Goal: Task Accomplishment & Management: Use online tool/utility

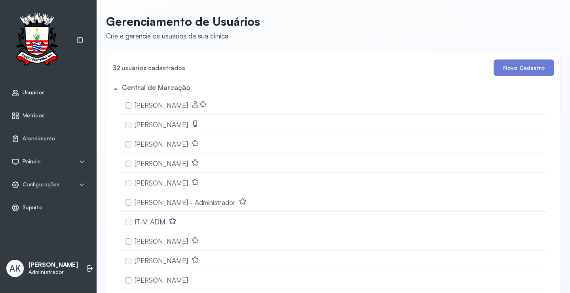
click at [47, 141] on span "Atendimento" at bounding box center [39, 138] width 32 height 7
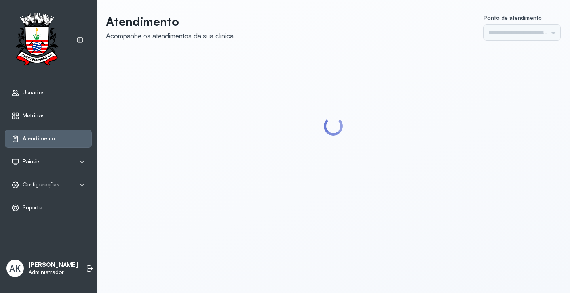
type input "*********"
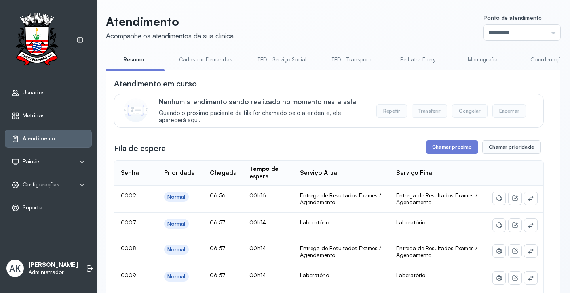
scroll to position [0, 1456]
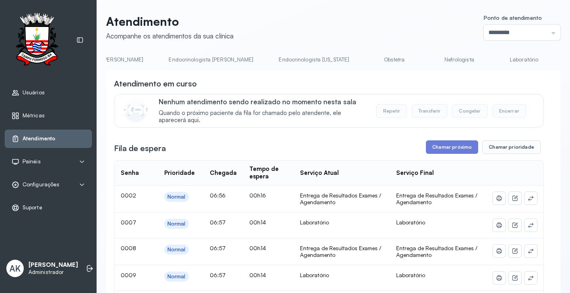
click at [497, 59] on link "Laboratório" at bounding box center [524, 59] width 55 height 13
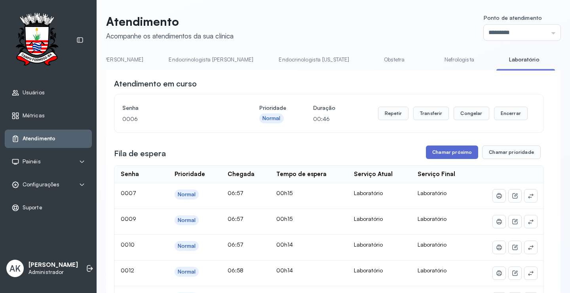
click at [456, 152] on button "Chamar próximo" at bounding box center [452, 151] width 52 height 13
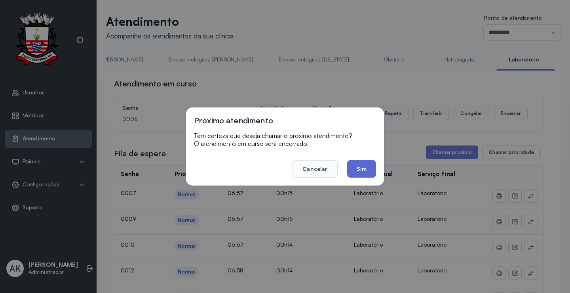
click at [356, 167] on button "Sim" at bounding box center [361, 168] width 29 height 17
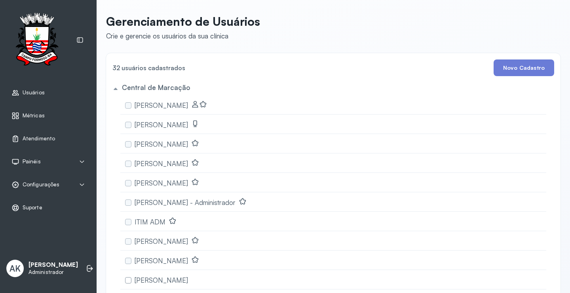
click at [27, 132] on div "Atendimento" at bounding box center [48, 138] width 87 height 18
click at [44, 137] on span "Atendimento" at bounding box center [39, 138] width 33 height 7
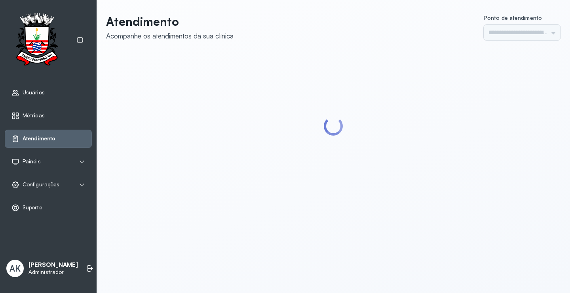
type input "*********"
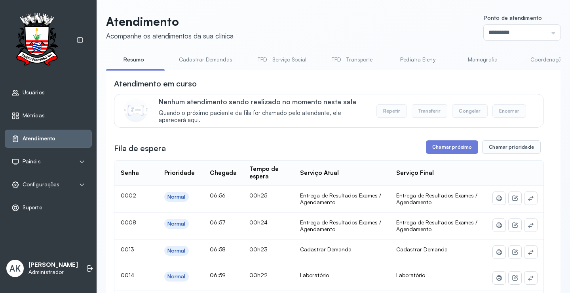
click at [197, 57] on link "Cadastrar Demandas" at bounding box center [205, 59] width 69 height 13
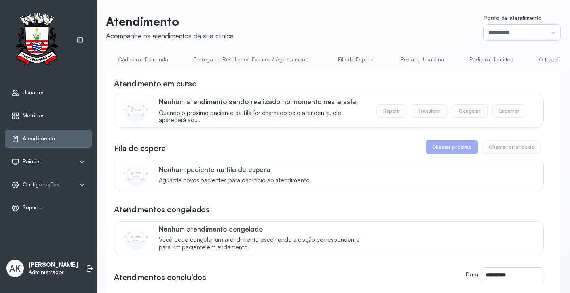
scroll to position [0, 690]
click at [150, 61] on link "Cadastrar Demanda" at bounding box center [141, 59] width 67 height 13
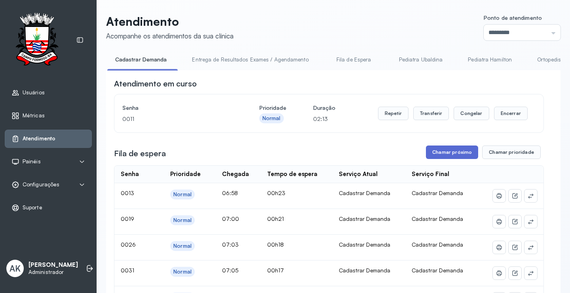
click at [448, 154] on button "Chamar próximo" at bounding box center [452, 151] width 52 height 13
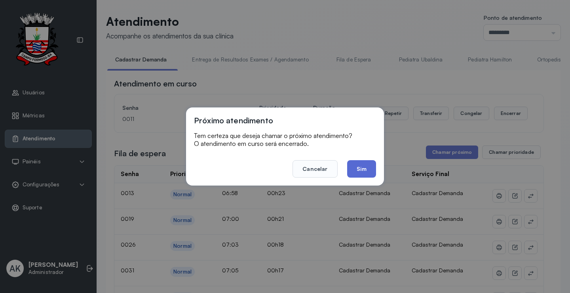
click at [357, 165] on button "Sim" at bounding box center [361, 168] width 29 height 17
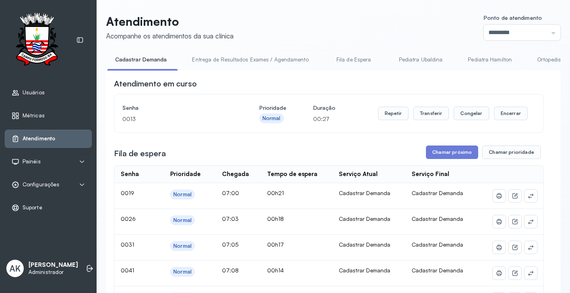
scroll to position [0, 1458]
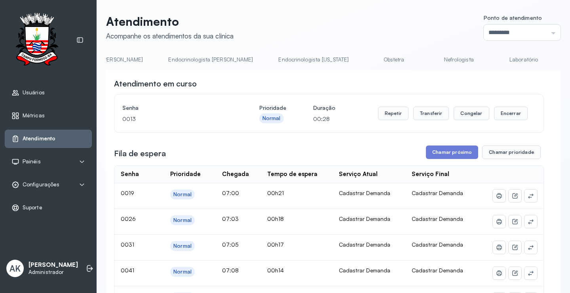
click at [496, 59] on link "Laboratório" at bounding box center [523, 59] width 55 height 13
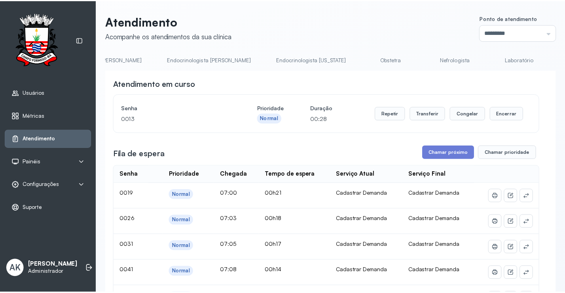
scroll to position [0, 1456]
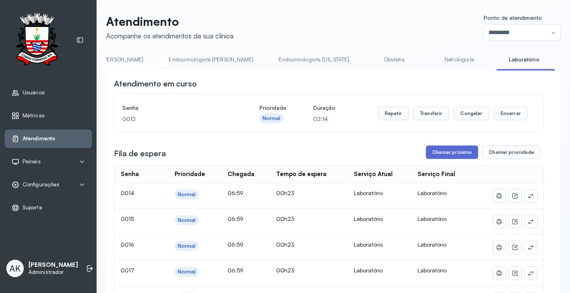
click at [448, 150] on button "Chamar próximo" at bounding box center [452, 151] width 52 height 13
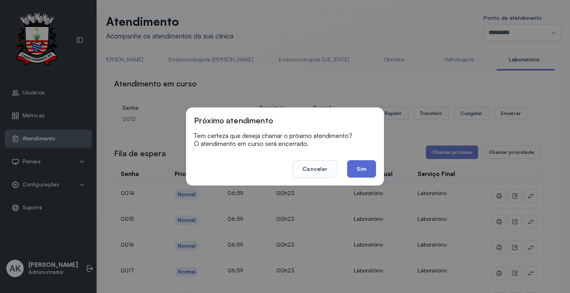
click at [362, 164] on button "Sim" at bounding box center [361, 168] width 29 height 17
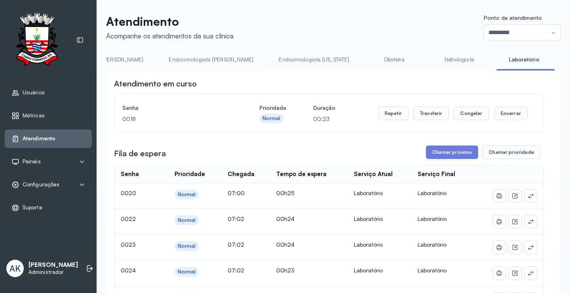
click at [71, 184] on div "Configurações" at bounding box center [48, 185] width 74 height 8
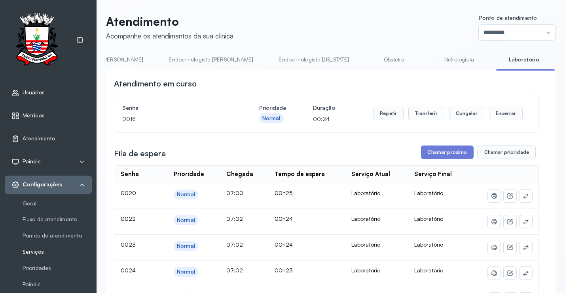
click at [33, 249] on link "Serviços" at bounding box center [57, 251] width 69 height 7
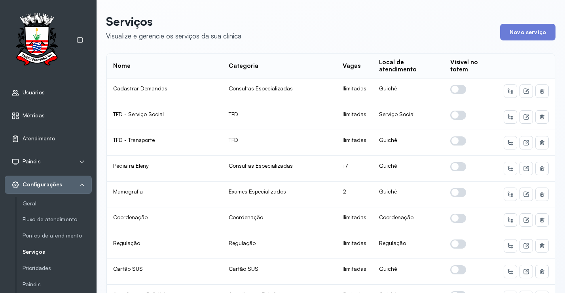
click at [39, 139] on span "Atendimento" at bounding box center [39, 138] width 32 height 7
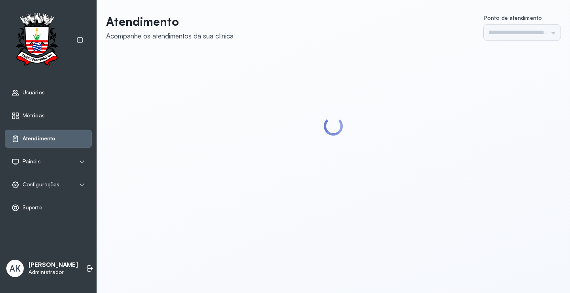
type input "*********"
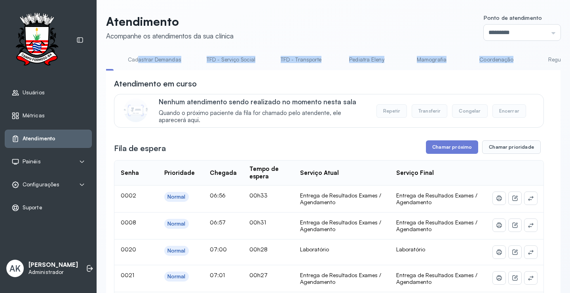
drag, startPoint x: 188, startPoint y: 70, endPoint x: 557, endPoint y: 68, distance: 368.7
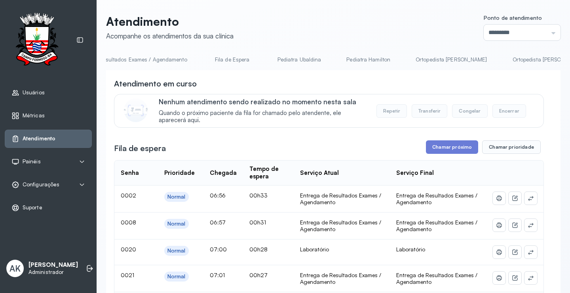
scroll to position [0, 1456]
click at [497, 61] on link "Laboratório" at bounding box center [524, 59] width 55 height 13
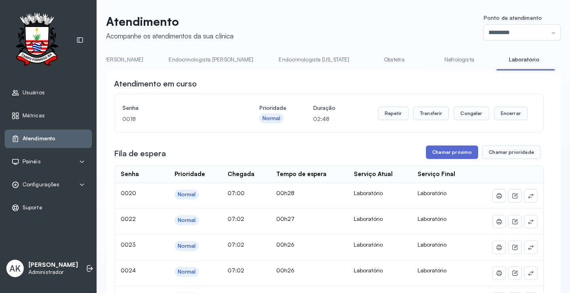
click at [444, 154] on button "Chamar próximo" at bounding box center [452, 151] width 52 height 13
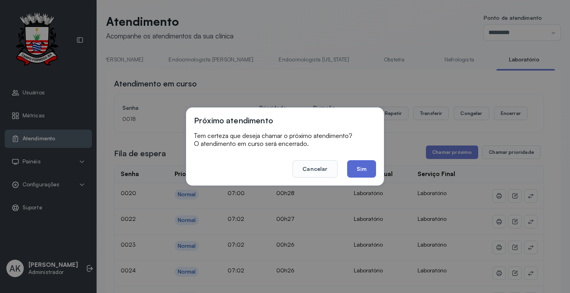
click at [370, 171] on button "Sim" at bounding box center [361, 168] width 29 height 17
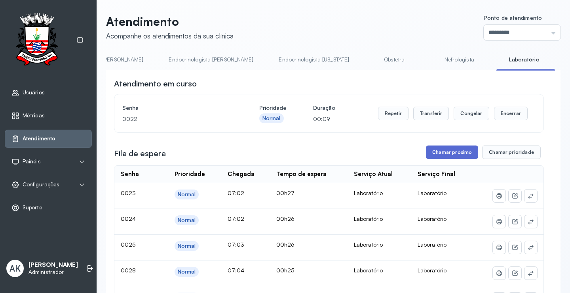
click at [455, 152] on button "Chamar próximo" at bounding box center [452, 151] width 52 height 13
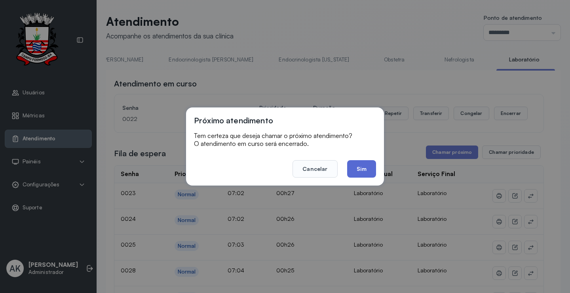
click at [369, 173] on button "Sim" at bounding box center [361, 168] width 29 height 17
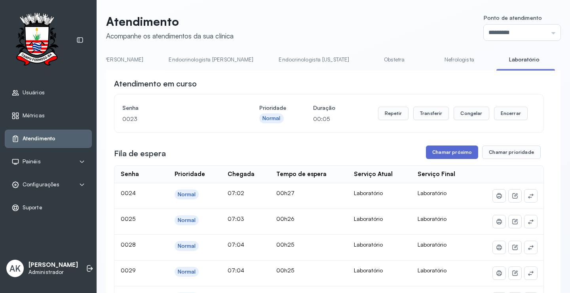
click at [430, 156] on button "Chamar próximo" at bounding box center [452, 151] width 52 height 13
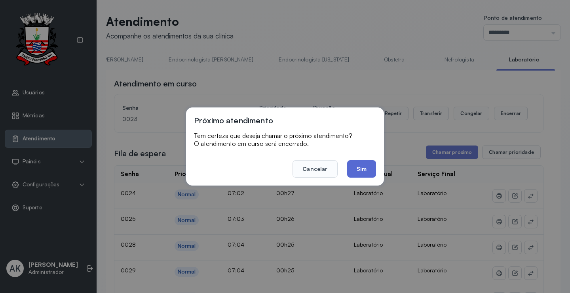
click at [359, 168] on button "Sim" at bounding box center [361, 168] width 29 height 17
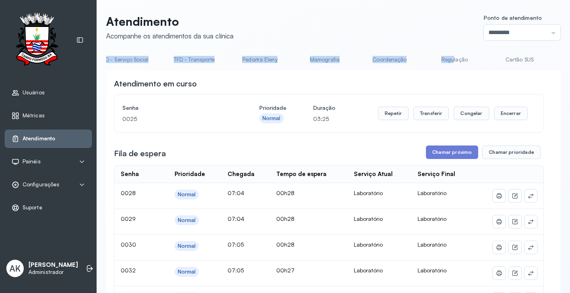
scroll to position [0, 0]
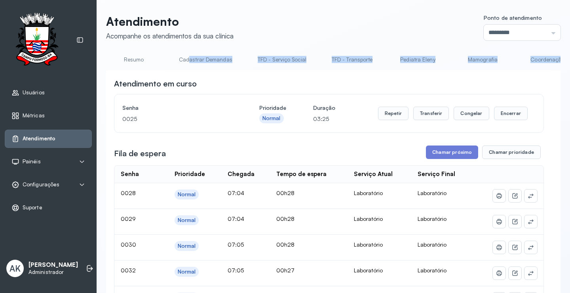
click at [133, 56] on link "Resumo" at bounding box center [133, 59] width 55 height 13
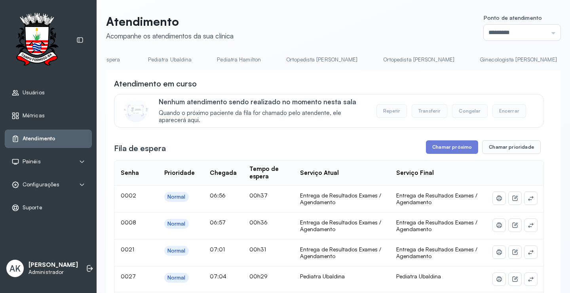
scroll to position [0, 942]
click at [156, 58] on link "Pediatra Ubaldina" at bounding box center [169, 59] width 60 height 13
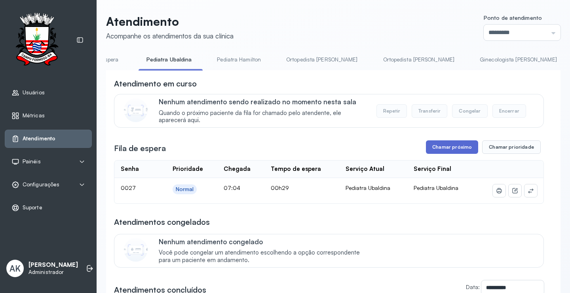
click at [439, 151] on button "Chamar próximo" at bounding box center [452, 146] width 52 height 13
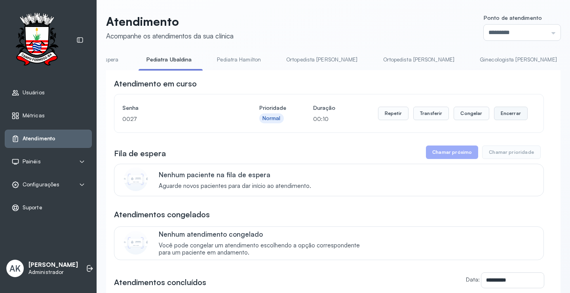
click at [505, 116] on button "Encerrar" at bounding box center [511, 113] width 34 height 13
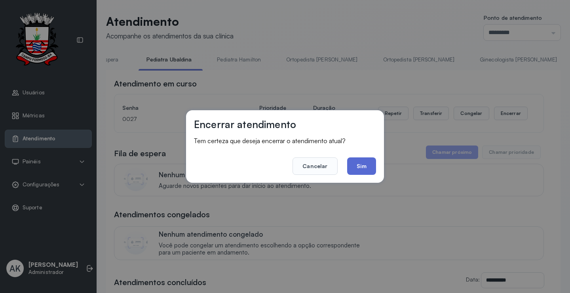
click at [368, 171] on button "Sim" at bounding box center [361, 165] width 29 height 17
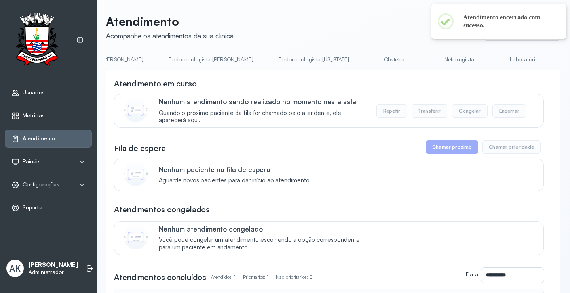
click at [497, 63] on link "Laboratório" at bounding box center [524, 59] width 55 height 13
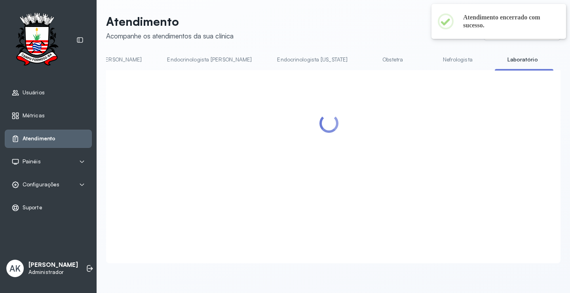
scroll to position [0, 1456]
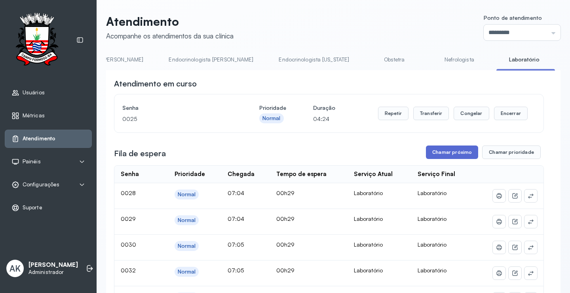
click at [455, 156] on button "Chamar próximo" at bounding box center [452, 151] width 52 height 13
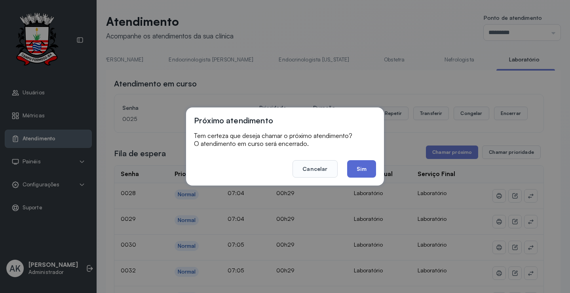
click at [364, 165] on button "Sim" at bounding box center [361, 168] width 29 height 17
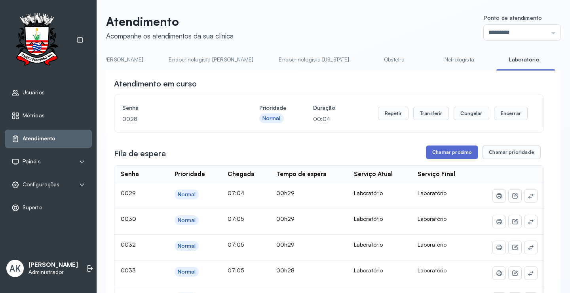
click at [442, 156] on button "Chamar próximo" at bounding box center [452, 151] width 52 height 13
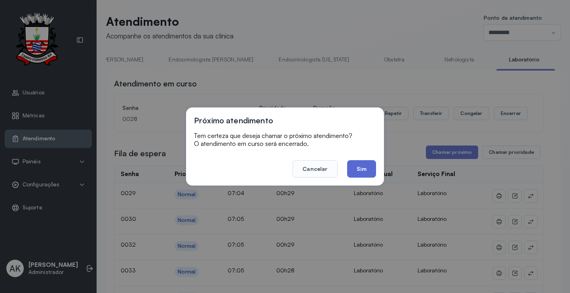
click at [362, 163] on button "Sim" at bounding box center [361, 168] width 29 height 17
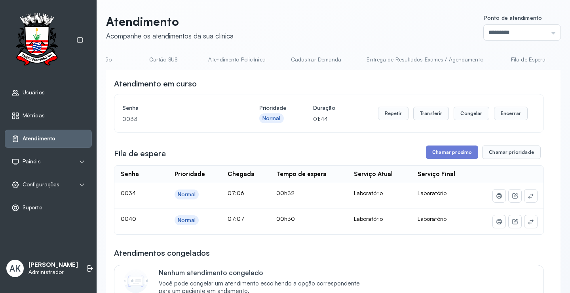
scroll to position [0, 511]
click at [176, 63] on link "Cartão SUS" at bounding box center [166, 59] width 55 height 13
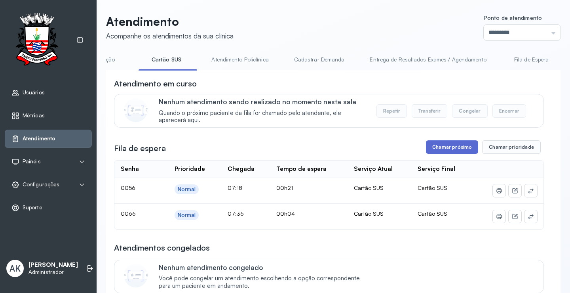
click at [439, 143] on button "Chamar próximo" at bounding box center [452, 146] width 52 height 13
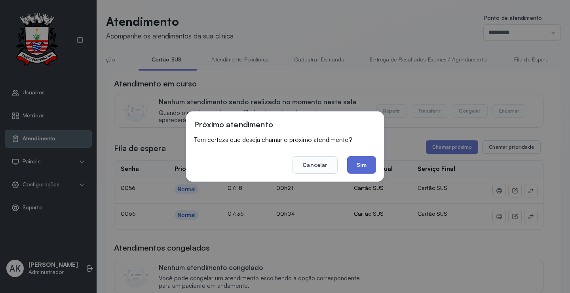
click at [358, 164] on button "Sim" at bounding box center [361, 164] width 29 height 17
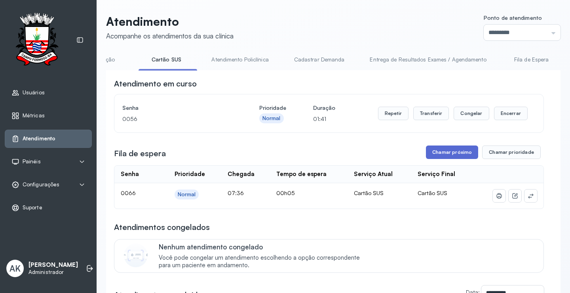
click at [441, 157] on button "Chamar próximo" at bounding box center [452, 151] width 52 height 13
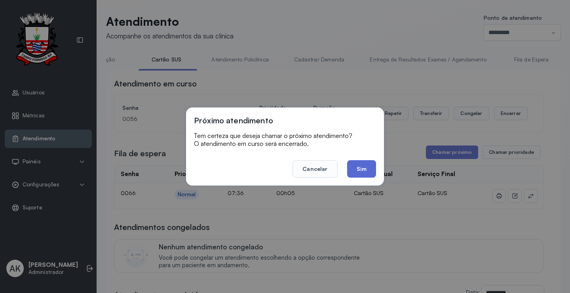
click at [365, 171] on button "Sim" at bounding box center [361, 168] width 29 height 17
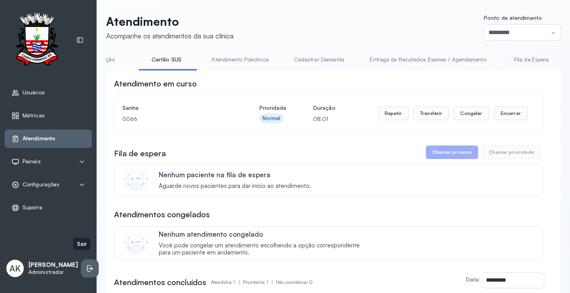
click at [86, 264] on icon at bounding box center [90, 268] width 8 height 8
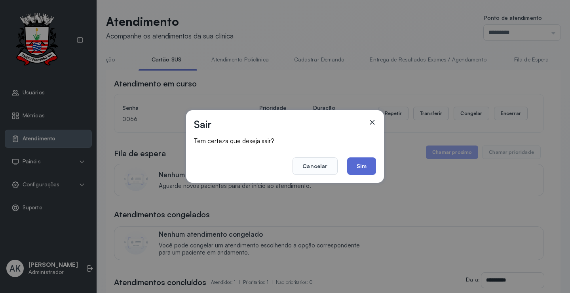
click at [362, 165] on button "Sim" at bounding box center [361, 165] width 29 height 17
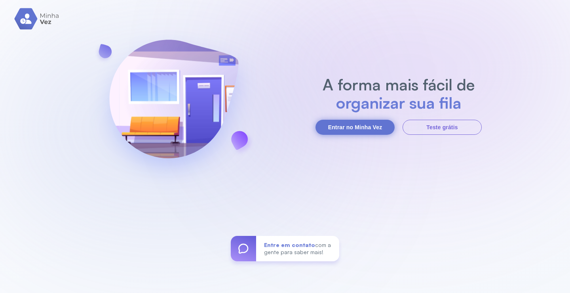
click at [351, 125] on button "Entrar no Minha Vez" at bounding box center [355, 127] width 79 height 15
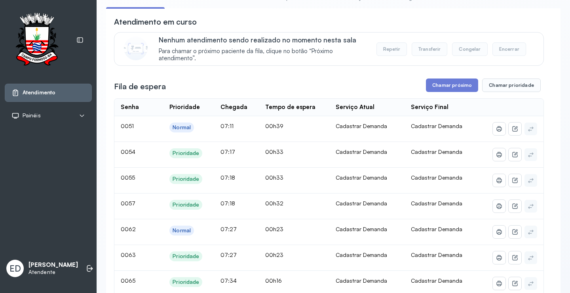
scroll to position [0, 0]
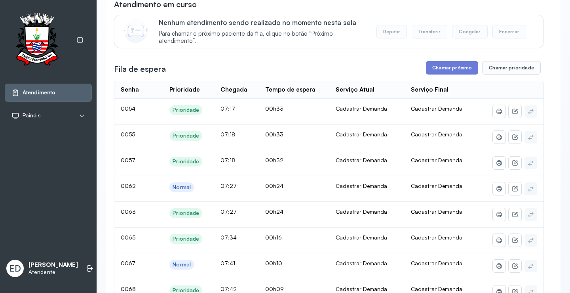
click at [503, 30] on button "Encerrar" at bounding box center [510, 31] width 34 height 13
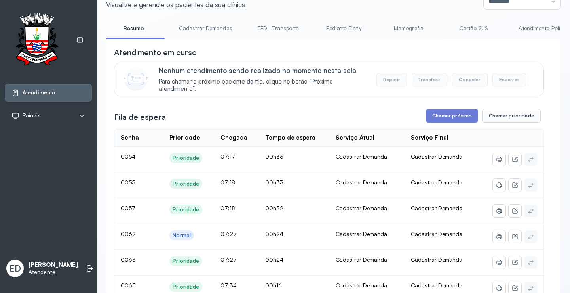
scroll to position [0, 0]
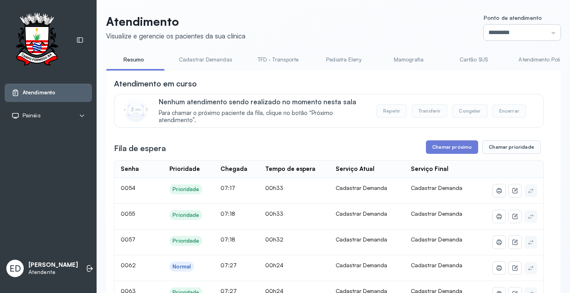
click at [504, 38] on input "*********" at bounding box center [522, 33] width 77 height 16
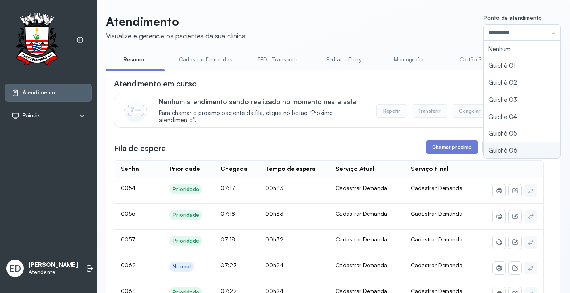
scroll to position [35, 0]
type input "*********"
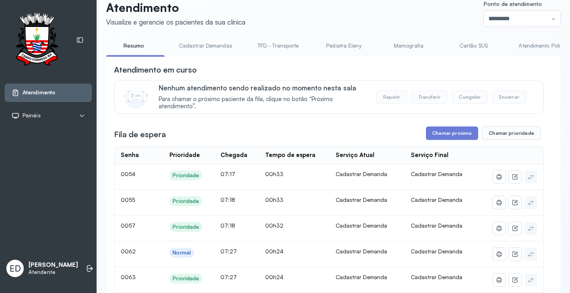
scroll to position [0, 0]
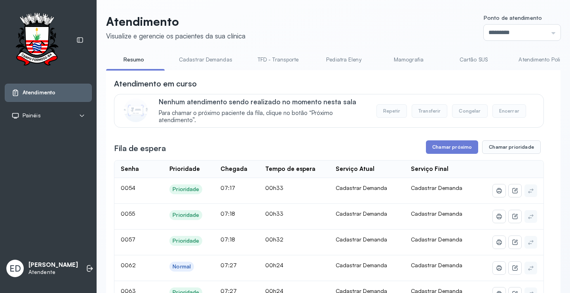
click at [412, 29] on header "Atendimento Visualize e gerencie os pacientes da sua clínica Ponto de atendimen…" at bounding box center [333, 27] width 455 height 26
click at [391, 22] on header "Atendimento Visualize e gerencie os pacientes da sua clínica Ponto de atendimen…" at bounding box center [333, 27] width 455 height 26
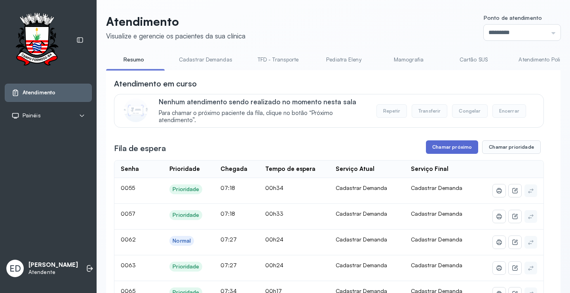
click at [448, 145] on button "Chamar próximo" at bounding box center [452, 146] width 52 height 13
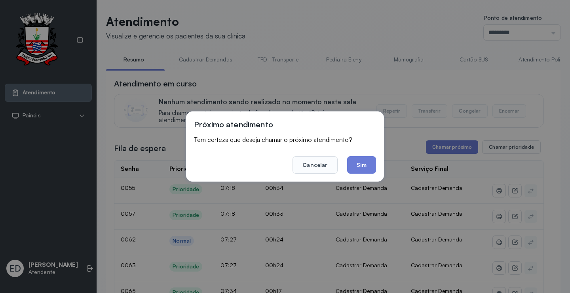
click at [358, 163] on button "Sim" at bounding box center [361, 164] width 29 height 17
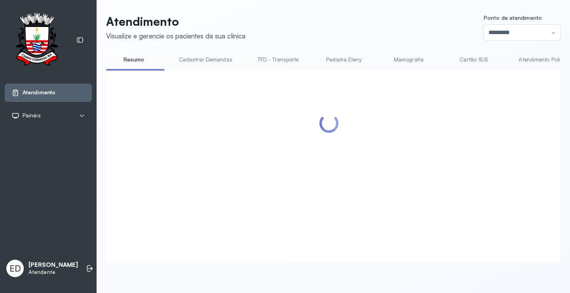
click at [382, 17] on header "Atendimento Visualize e gerencie os pacientes da sua clínica Ponto de atendimen…" at bounding box center [333, 27] width 455 height 26
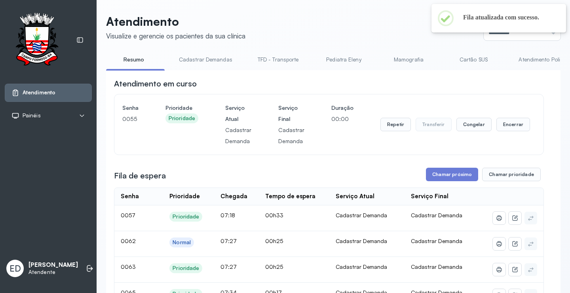
scroll to position [40, 0]
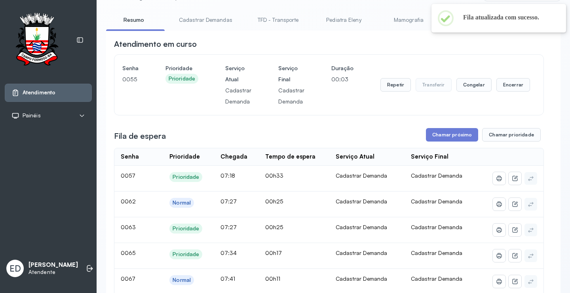
click at [489, 46] on div "Atendimento em curso" at bounding box center [329, 43] width 430 height 11
click at [491, 47] on div "Atendimento em curso" at bounding box center [329, 43] width 430 height 11
click at [516, 83] on button "Encerrar" at bounding box center [514, 84] width 34 height 13
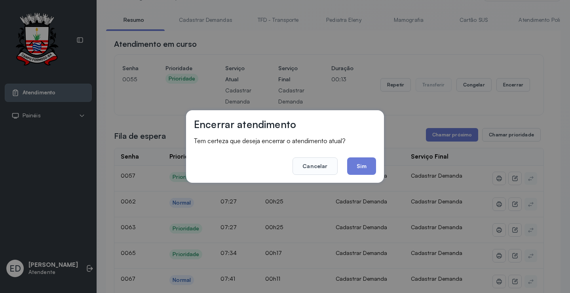
click at [363, 167] on button "Sim" at bounding box center [361, 165] width 29 height 17
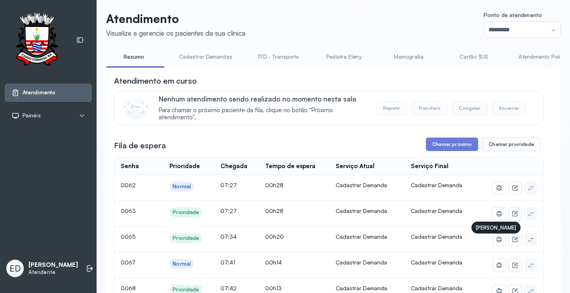
scroll to position [0, 0]
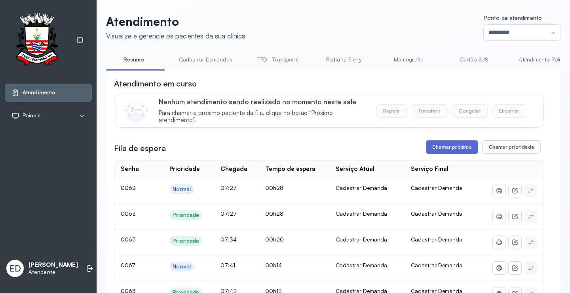
click at [449, 148] on button "Chamar próximo" at bounding box center [452, 146] width 52 height 13
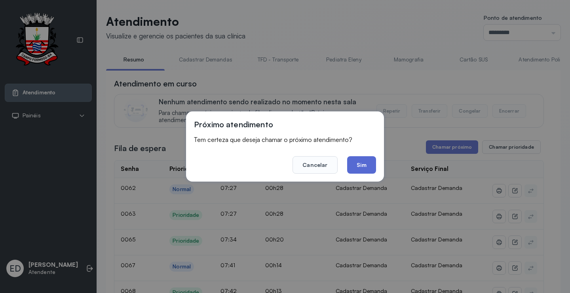
click at [365, 165] on button "Sim" at bounding box center [361, 164] width 29 height 17
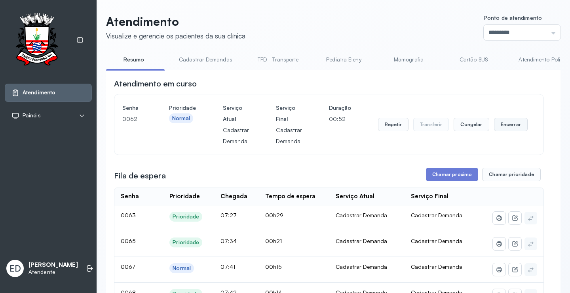
click at [517, 126] on button "Encerrar" at bounding box center [511, 124] width 34 height 13
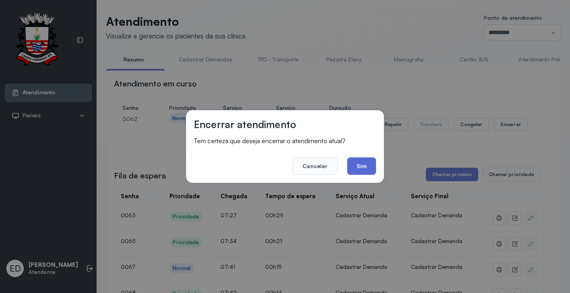
click at [370, 169] on button "Sim" at bounding box center [361, 165] width 29 height 17
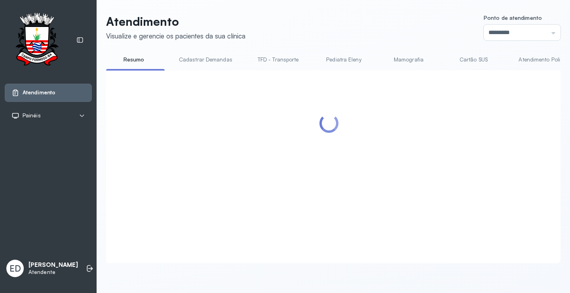
scroll to position [79, 0]
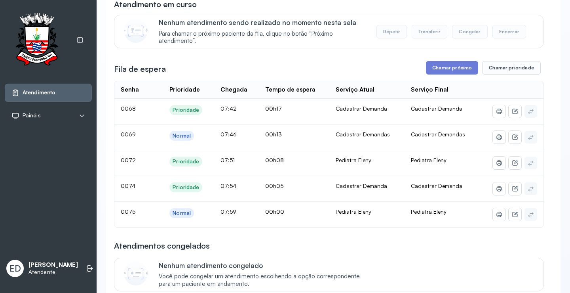
click at [358, 62] on div "**********" at bounding box center [329, 228] width 430 height 458
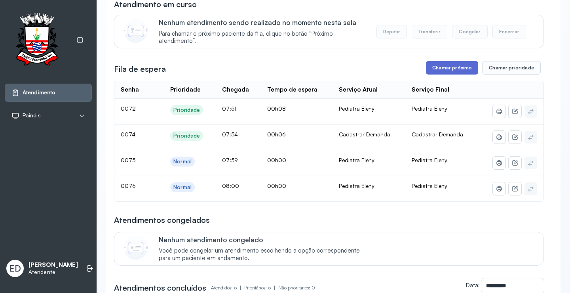
click at [465, 64] on button "Chamar próximo" at bounding box center [452, 67] width 52 height 13
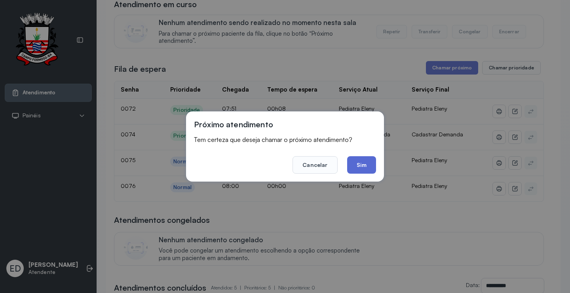
click at [366, 167] on button "Sim" at bounding box center [361, 164] width 29 height 17
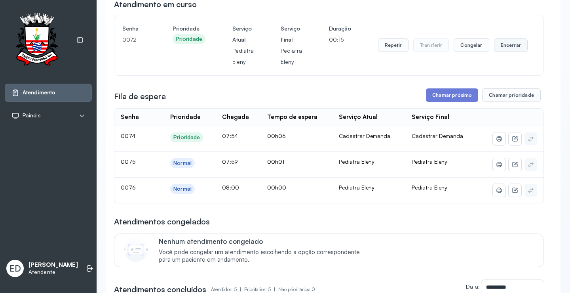
click at [500, 46] on button "Encerrar" at bounding box center [511, 44] width 34 height 13
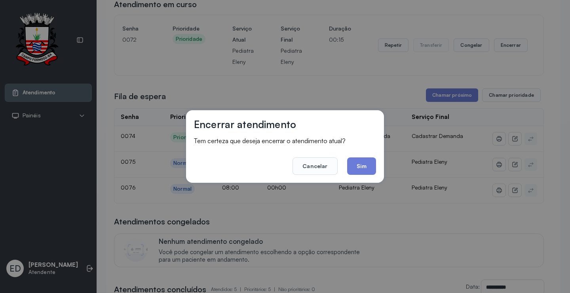
drag, startPoint x: 356, startPoint y: 164, endPoint x: 364, endPoint y: 158, distance: 10.8
click at [359, 161] on button "Sim" at bounding box center [361, 165] width 29 height 17
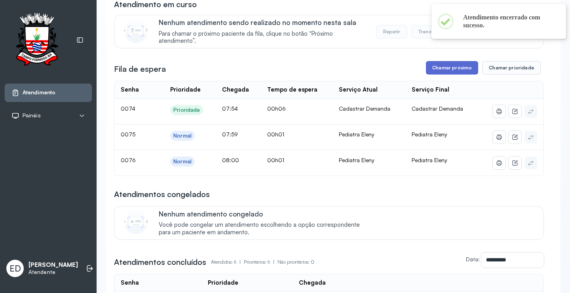
click at [445, 70] on button "Chamar próximo" at bounding box center [452, 67] width 52 height 13
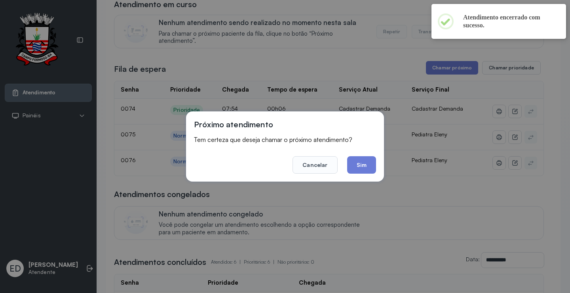
click at [380, 164] on div "Próximo atendimento Tem certeza que deseja chamar o próximo atendimento? Cancel…" at bounding box center [285, 146] width 198 height 70
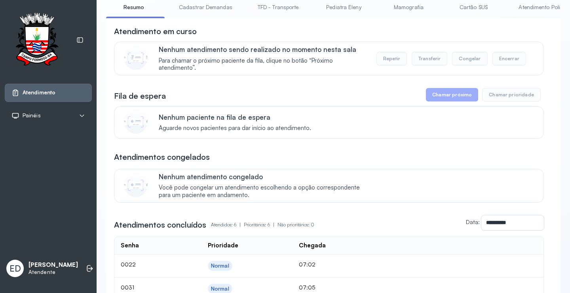
scroll to position [0, 0]
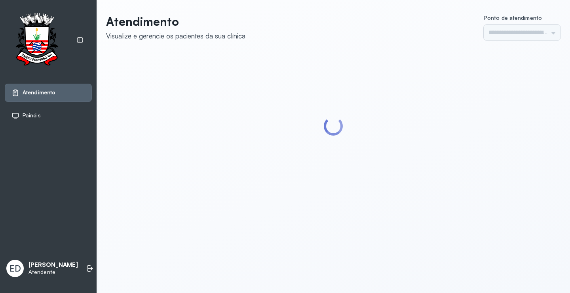
type input "*********"
click at [529, 116] on div at bounding box center [333, 126] width 455 height 147
click at [529, 115] on div at bounding box center [333, 126] width 455 height 147
type input "*********"
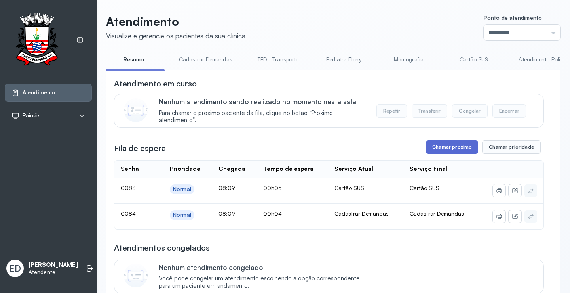
click at [457, 148] on button "Chamar próximo" at bounding box center [452, 146] width 52 height 13
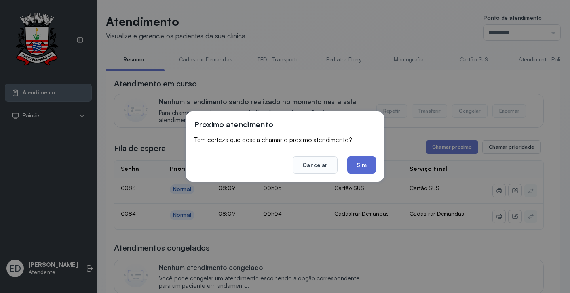
click at [360, 164] on button "Sim" at bounding box center [361, 164] width 29 height 17
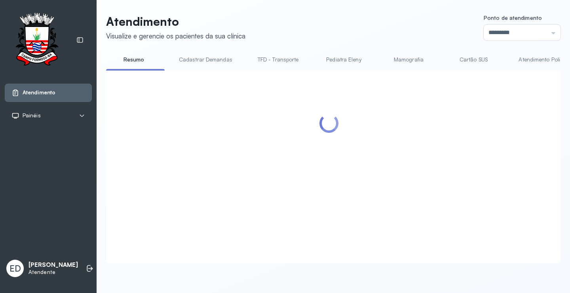
click at [344, 26] on header "Atendimento Visualize e gerencie os pacientes da sua clínica Ponto de atendimen…" at bounding box center [333, 27] width 455 height 26
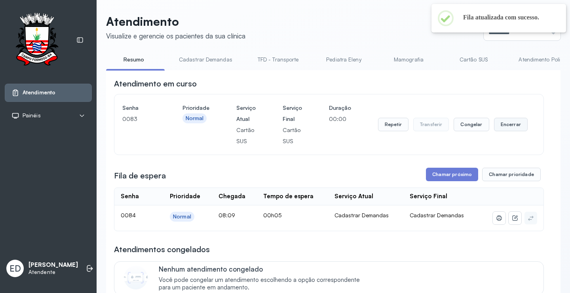
click at [508, 128] on button "Encerrar" at bounding box center [511, 124] width 34 height 13
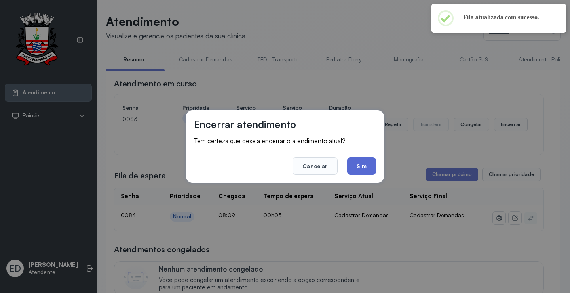
click at [369, 164] on button "Sim" at bounding box center [361, 165] width 29 height 17
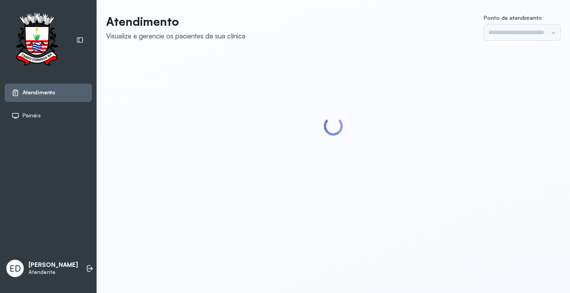
type input "*********"
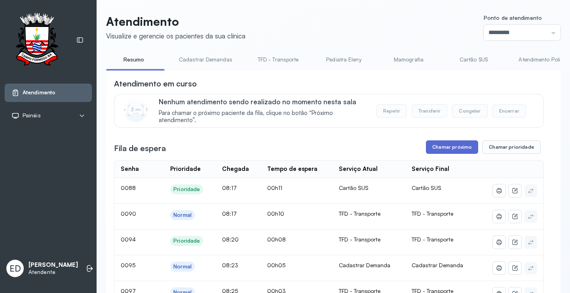
click at [457, 149] on button "Chamar próximo" at bounding box center [452, 146] width 52 height 13
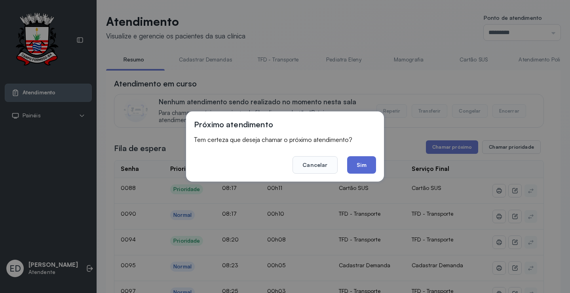
click at [366, 164] on button "Sim" at bounding box center [361, 164] width 29 height 17
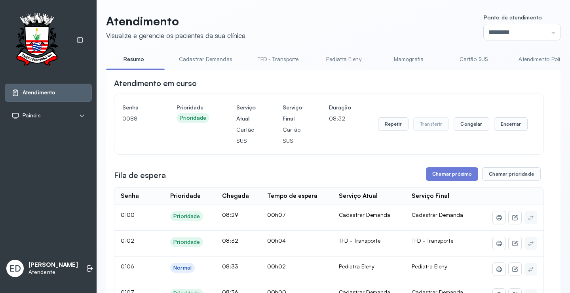
scroll to position [119, 0]
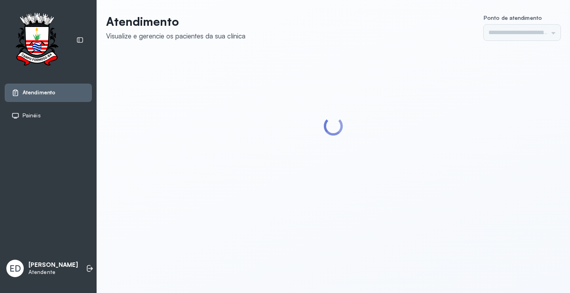
type input "*********"
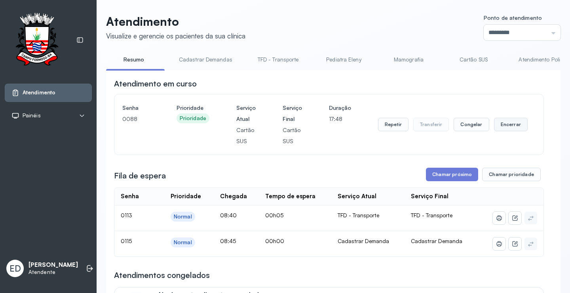
click at [514, 128] on button "Encerrar" at bounding box center [511, 124] width 34 height 13
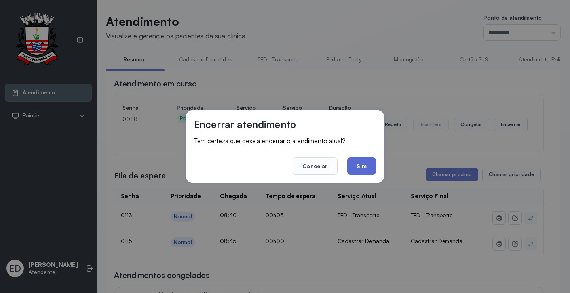
click at [364, 169] on button "Sim" at bounding box center [361, 165] width 29 height 17
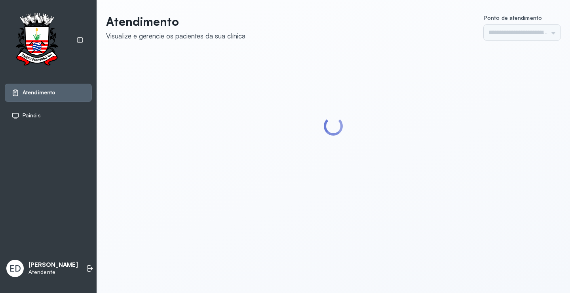
type input "*********"
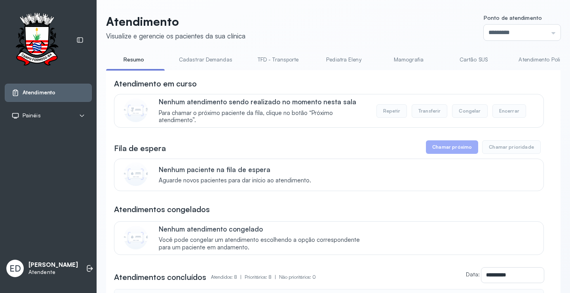
click at [349, 32] on header "Atendimento Visualize e gerencie os pacientes da sua clínica Ponto de atendimen…" at bounding box center [333, 27] width 455 height 26
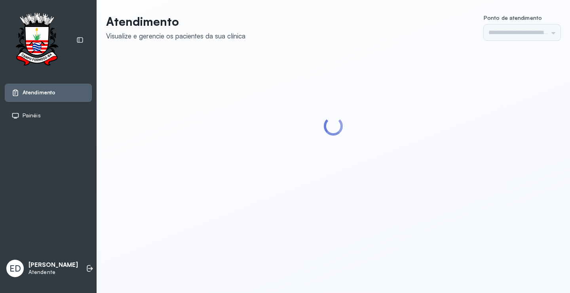
type input "*********"
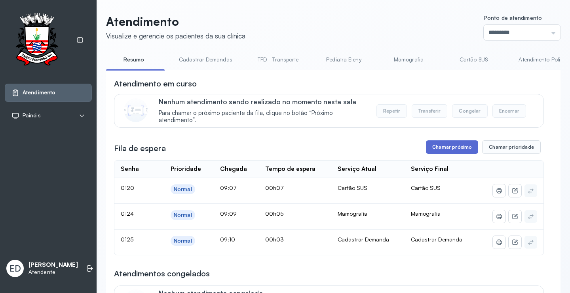
click at [464, 149] on button "Chamar próximo" at bounding box center [452, 146] width 52 height 13
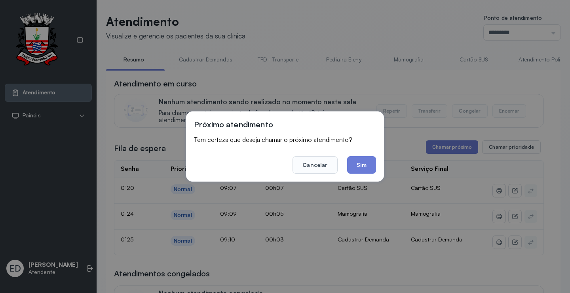
click at [370, 162] on button "Sim" at bounding box center [361, 164] width 29 height 17
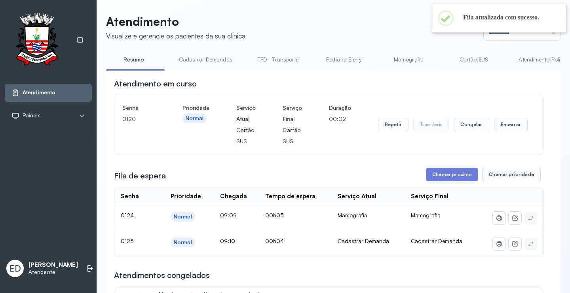
click at [367, 25] on header "Atendimento Visualize e gerencie os pacientes da sua clínica Ponto de atendimen…" at bounding box center [333, 27] width 455 height 26
click at [369, 25] on header "Atendimento Visualize e gerencie os pacientes da sua clínica Ponto de atendimen…" at bounding box center [333, 27] width 455 height 26
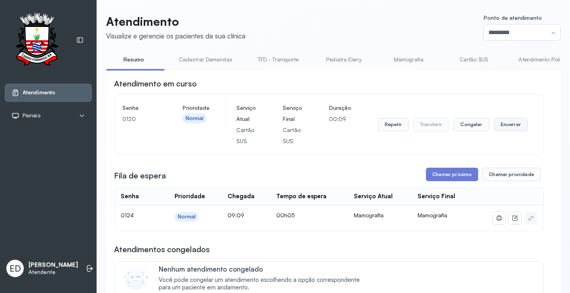
click at [516, 124] on button "Encerrar" at bounding box center [511, 124] width 34 height 13
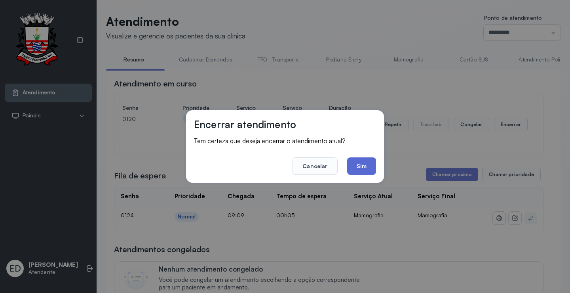
click at [357, 164] on button "Sim" at bounding box center [361, 165] width 29 height 17
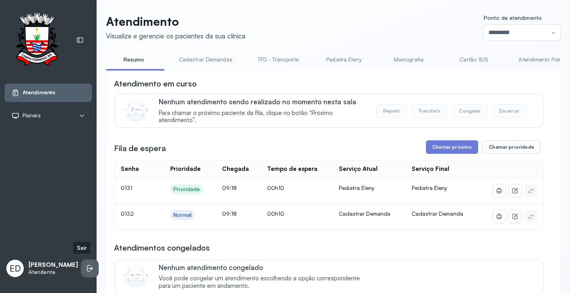
click at [86, 266] on icon at bounding box center [90, 268] width 8 height 8
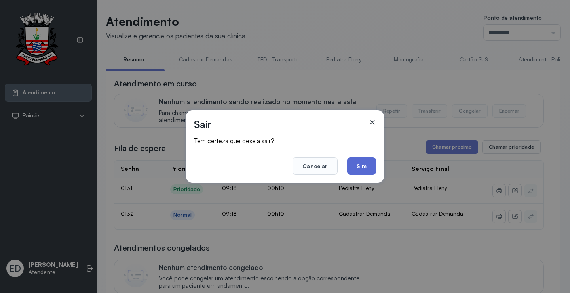
click at [358, 167] on button "Sim" at bounding box center [361, 165] width 29 height 17
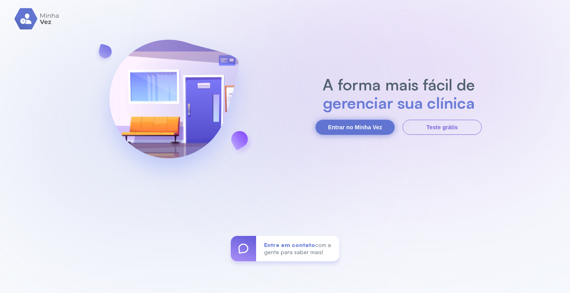
click at [364, 127] on button "Entrar no Minha Vez" at bounding box center [355, 127] width 79 height 15
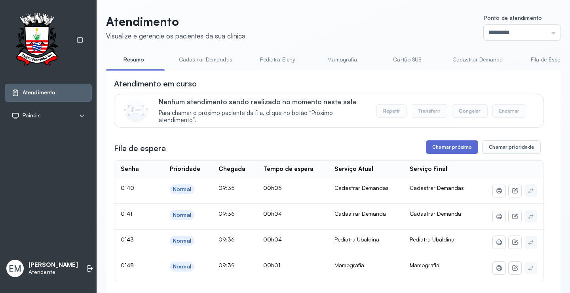
click at [458, 150] on button "Chamar próximo" at bounding box center [452, 146] width 52 height 13
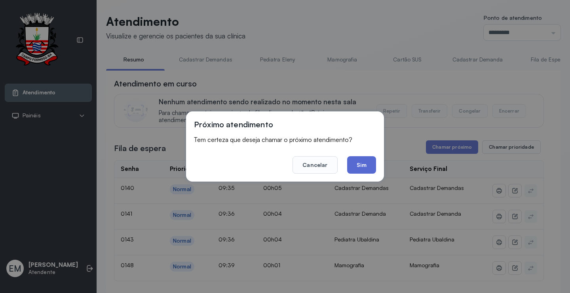
click at [362, 168] on button "Sim" at bounding box center [361, 164] width 29 height 17
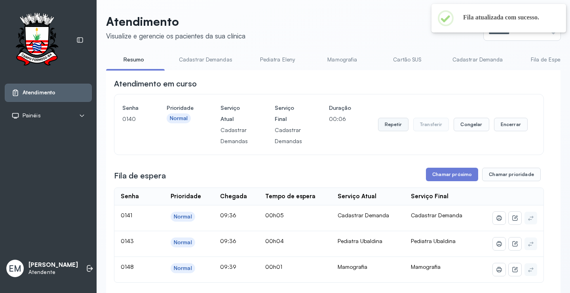
click at [386, 127] on button "Repetir" at bounding box center [393, 124] width 30 height 13
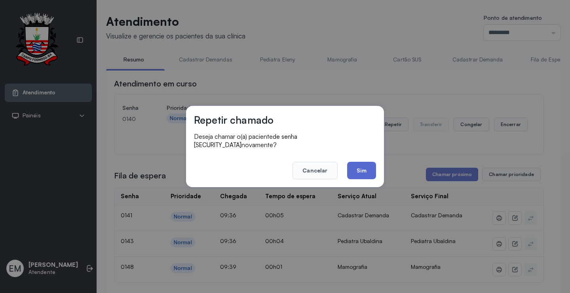
click at [364, 167] on button "Sim" at bounding box center [361, 170] width 29 height 17
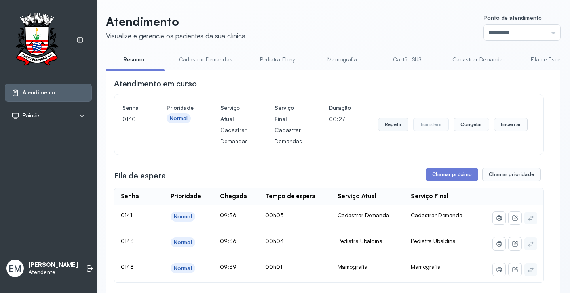
click at [398, 128] on button "Repetir" at bounding box center [393, 124] width 30 height 13
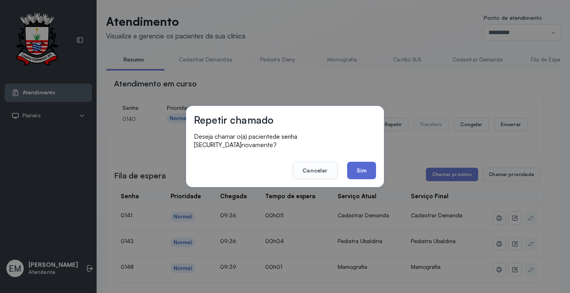
click at [365, 167] on button "Sim" at bounding box center [361, 170] width 29 height 17
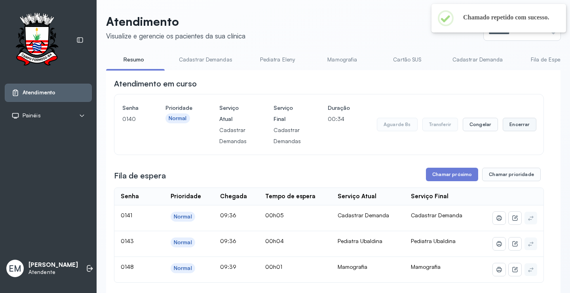
click at [516, 123] on button "Encerrar" at bounding box center [520, 124] width 34 height 13
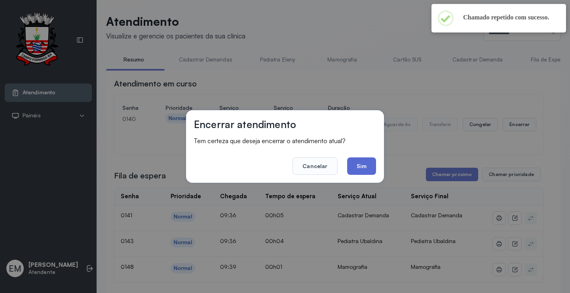
click at [364, 162] on button "Sim" at bounding box center [361, 165] width 29 height 17
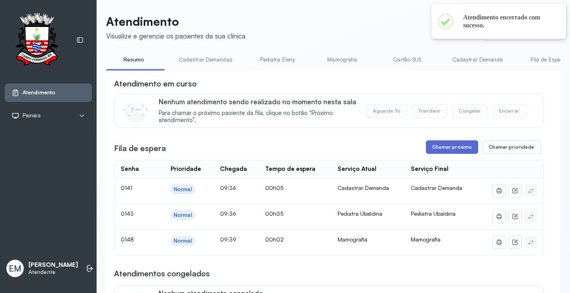
click at [452, 142] on button "Chamar próximo" at bounding box center [452, 146] width 52 height 13
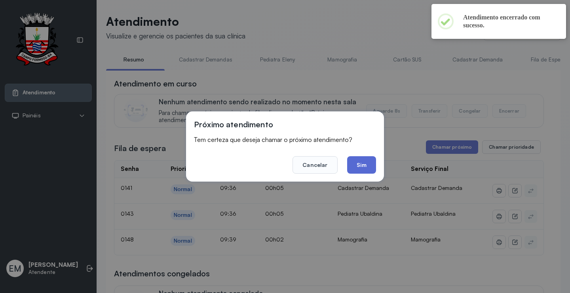
click at [361, 162] on button "Sim" at bounding box center [361, 164] width 29 height 17
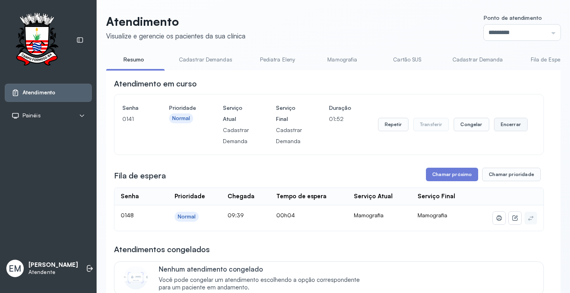
click at [511, 129] on button "Encerrar" at bounding box center [511, 124] width 34 height 13
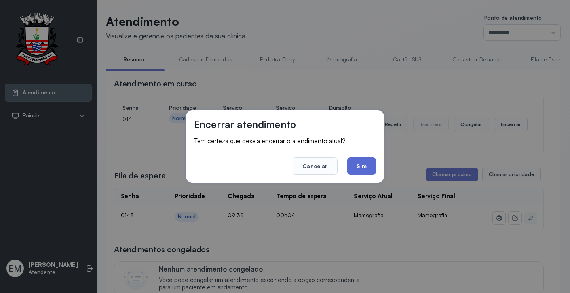
click at [358, 162] on button "Sim" at bounding box center [361, 165] width 29 height 17
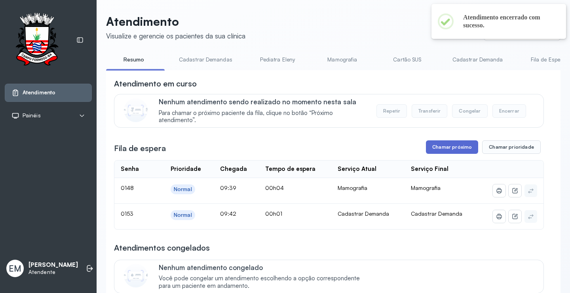
click at [441, 152] on button "Chamar próximo" at bounding box center [452, 146] width 52 height 13
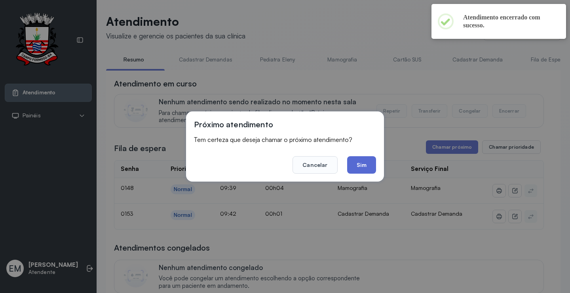
click at [359, 160] on button "Sim" at bounding box center [361, 164] width 29 height 17
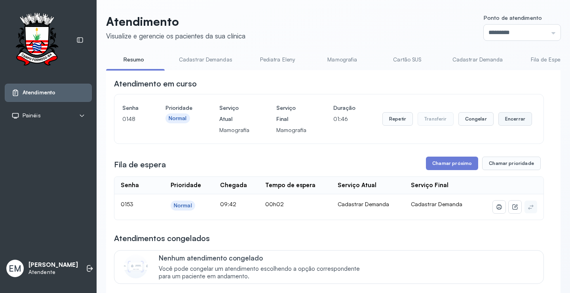
click at [510, 120] on button "Encerrar" at bounding box center [516, 118] width 34 height 13
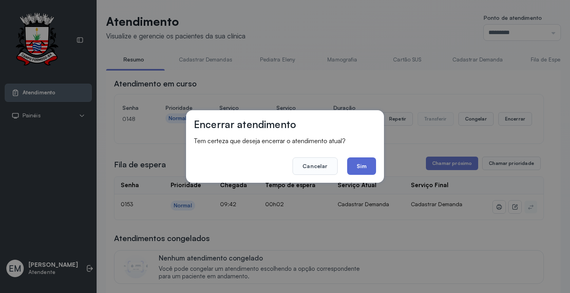
click at [371, 168] on button "Sim" at bounding box center [361, 165] width 29 height 17
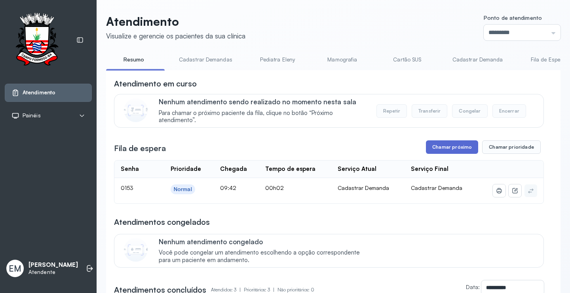
click at [452, 145] on button "Chamar próximo" at bounding box center [452, 146] width 52 height 13
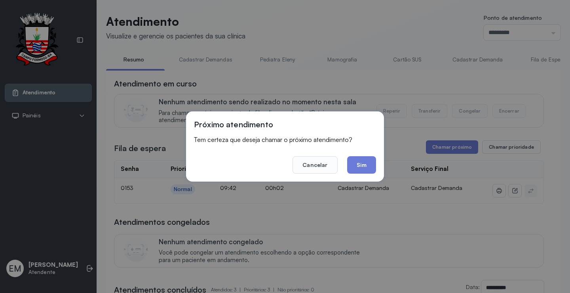
click at [356, 155] on footer "Cancelar Sim" at bounding box center [285, 159] width 182 height 29
click at [360, 157] on button "Sim" at bounding box center [361, 164] width 29 height 17
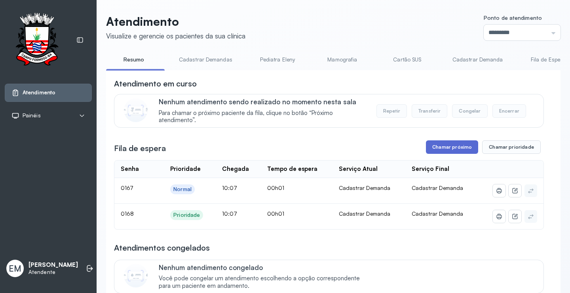
click at [470, 148] on button "Chamar próximo" at bounding box center [452, 146] width 52 height 13
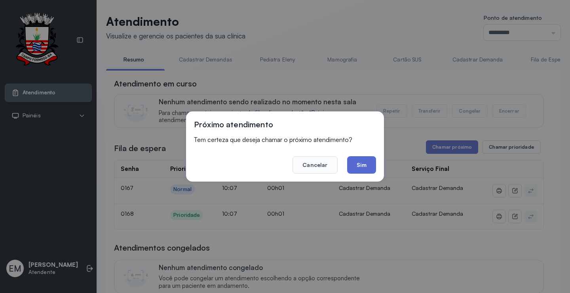
click at [373, 170] on button "Sim" at bounding box center [361, 164] width 29 height 17
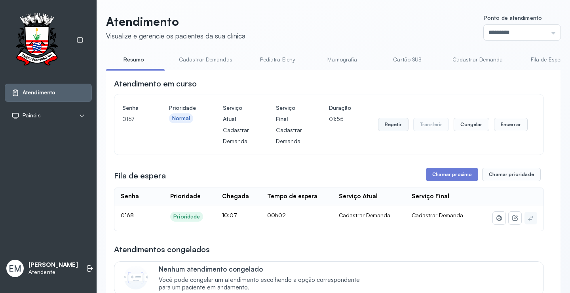
click at [389, 127] on button "Repetir" at bounding box center [393, 124] width 30 height 13
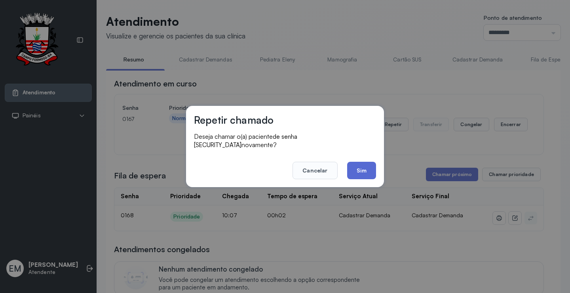
click at [369, 162] on button "Sim" at bounding box center [361, 170] width 29 height 17
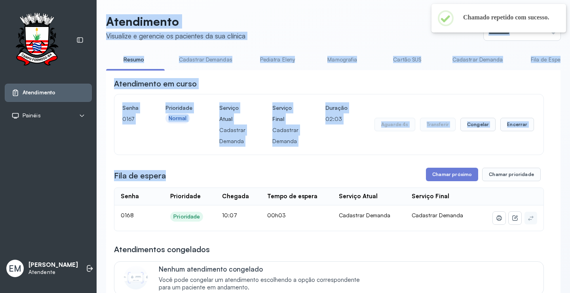
drag, startPoint x: 115, startPoint y: 22, endPoint x: 411, endPoint y: 149, distance: 322.3
click at [411, 157] on div "Atendimento Visualize e gerencie os pacientes da sua clínica Ponto de atendimen…" at bounding box center [334, 255] width 474 height 511
click at [414, 97] on div "Senha 0167 Prioridade Normal Serviço Atual Cadastrar Demanda Serviço Final Cada…" at bounding box center [328, 124] width 429 height 60
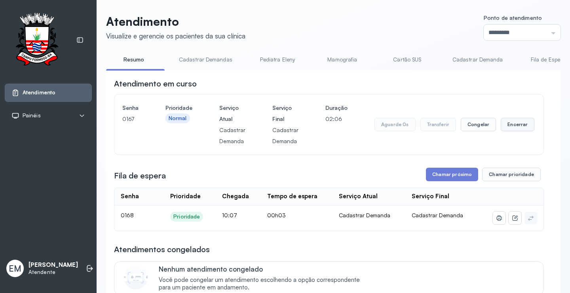
click at [510, 129] on button "Encerrar" at bounding box center [518, 124] width 34 height 13
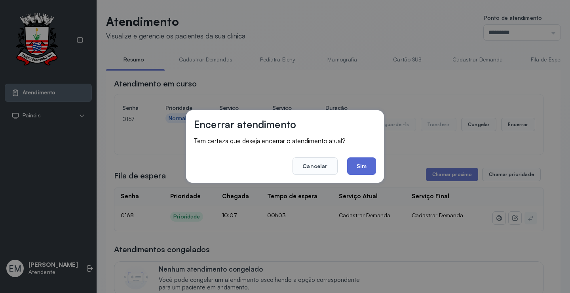
click at [358, 167] on button "Sim" at bounding box center [361, 165] width 29 height 17
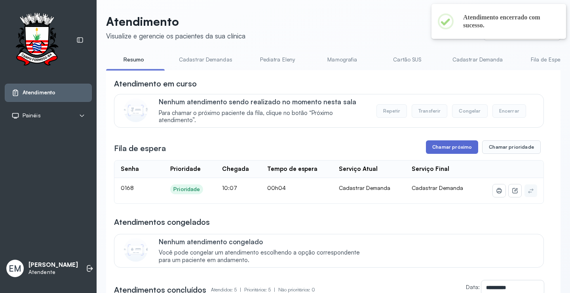
click at [430, 154] on button "Chamar próximo" at bounding box center [452, 146] width 52 height 13
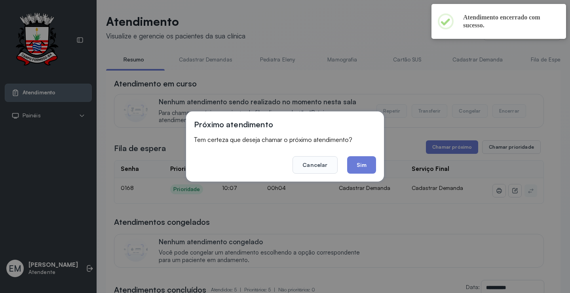
click at [347, 166] on footer "Cancelar Sim" at bounding box center [285, 159] width 182 height 29
click at [358, 163] on button "Sim" at bounding box center [361, 164] width 29 height 17
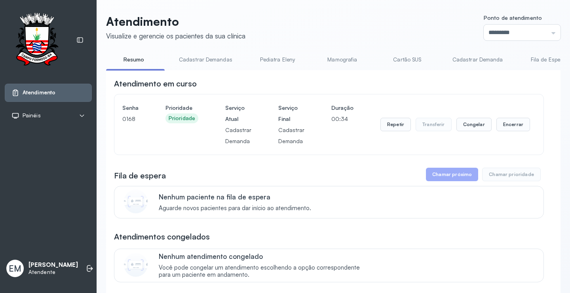
click at [403, 76] on div "**********" at bounding box center [333, 284] width 455 height 429
click at [393, 127] on button "Repetir" at bounding box center [396, 124] width 30 height 13
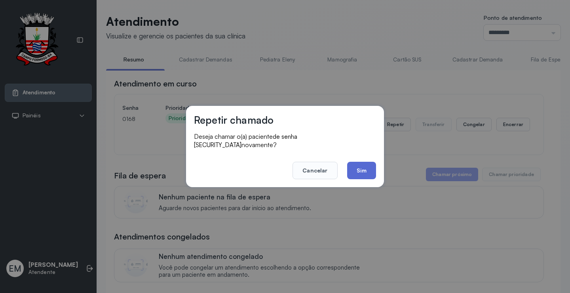
click at [362, 166] on button "Sim" at bounding box center [361, 170] width 29 height 17
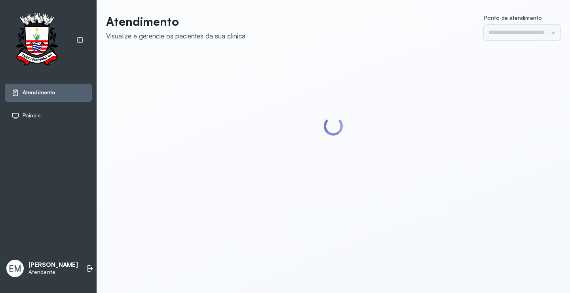
type input "*********"
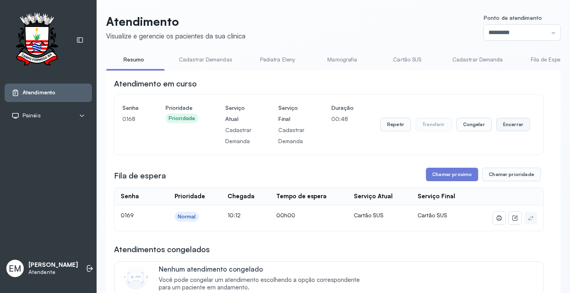
click at [509, 122] on button "Encerrar" at bounding box center [514, 124] width 34 height 13
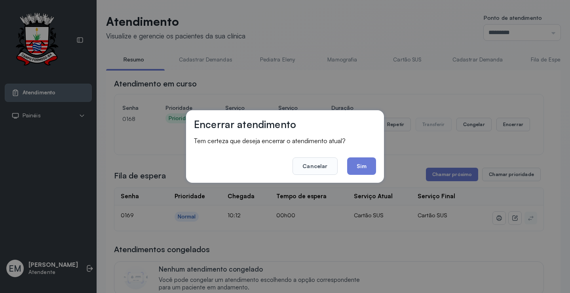
click at [377, 163] on div "Encerrar atendimento Tem certeza que deseja encerrar o atendimento atual? Cance…" at bounding box center [285, 146] width 198 height 72
click at [363, 165] on button "Sim" at bounding box center [361, 165] width 29 height 17
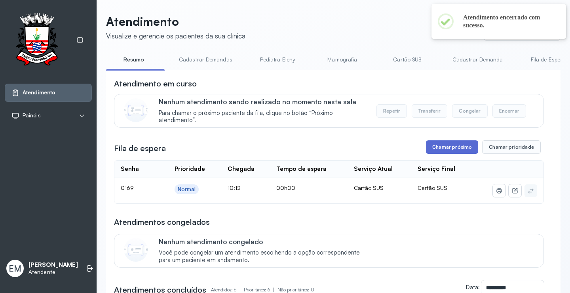
click at [466, 151] on button "Chamar próximo" at bounding box center [452, 146] width 52 height 13
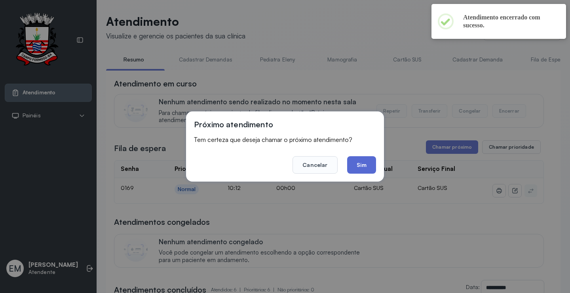
click at [373, 164] on button "Sim" at bounding box center [361, 164] width 29 height 17
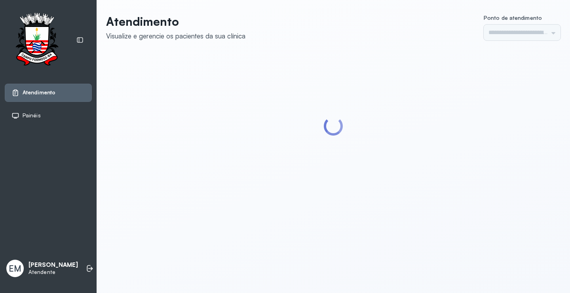
type input "*********"
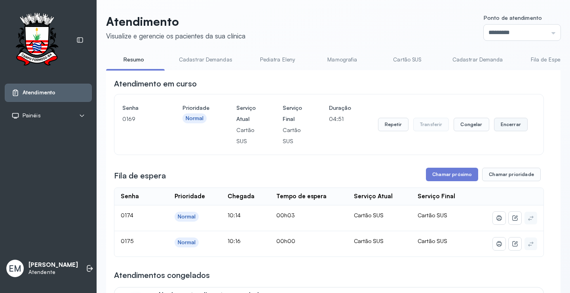
click at [508, 125] on button "Encerrar" at bounding box center [511, 124] width 34 height 13
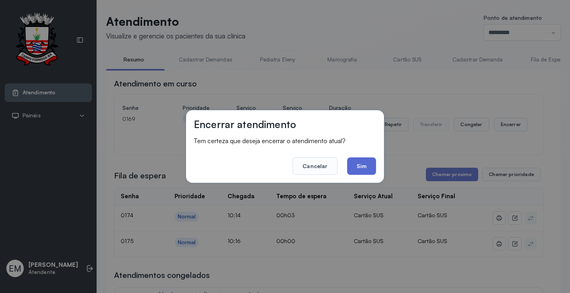
click at [369, 167] on button "Sim" at bounding box center [361, 165] width 29 height 17
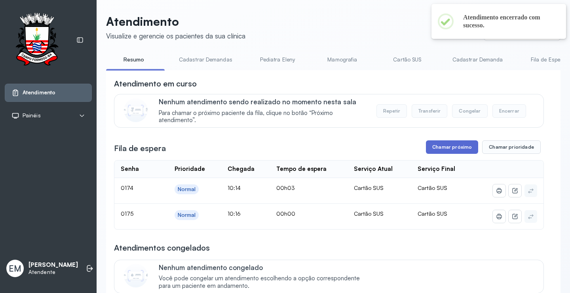
click at [447, 147] on button "Chamar próximo" at bounding box center [452, 146] width 52 height 13
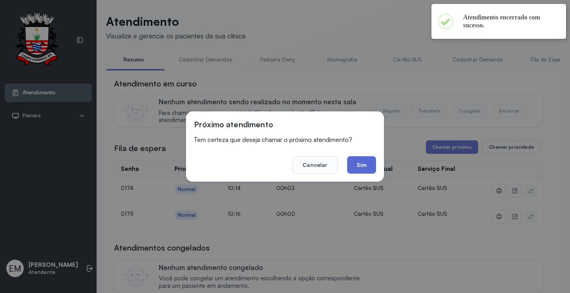
click at [364, 169] on button "Sim" at bounding box center [361, 164] width 29 height 17
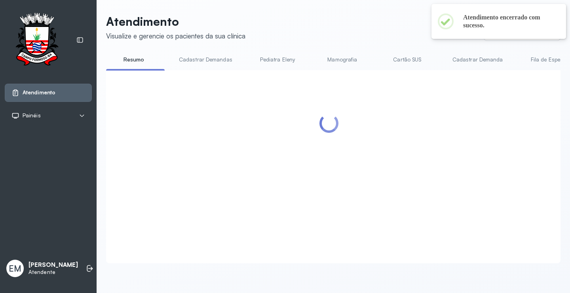
click at [361, 28] on header "Atendimento Visualize e gerencie os pacientes da sua clínica Ponto de atendimen…" at bounding box center [333, 27] width 455 height 26
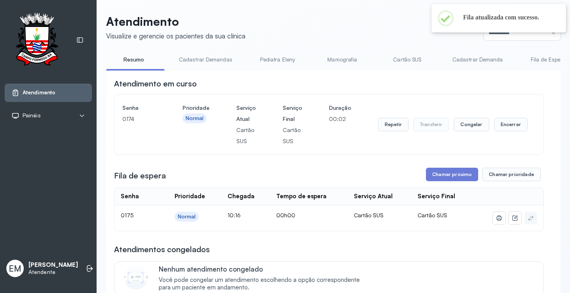
click at [361, 28] on header "Atendimento Visualize e gerencie os pacientes da sua clínica Ponto de atendimen…" at bounding box center [333, 27] width 455 height 26
click at [508, 127] on button "Encerrar" at bounding box center [511, 124] width 34 height 13
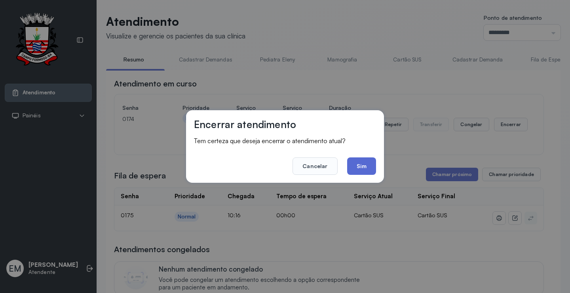
click at [361, 164] on button "Sim" at bounding box center [361, 165] width 29 height 17
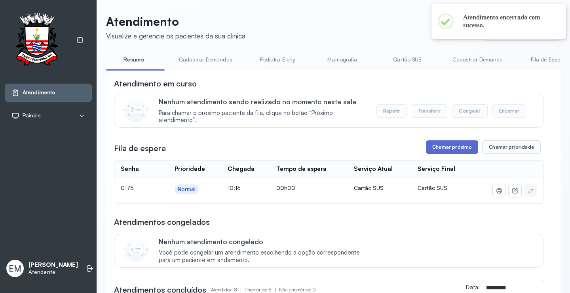
click at [431, 149] on button "Chamar próximo" at bounding box center [452, 146] width 52 height 13
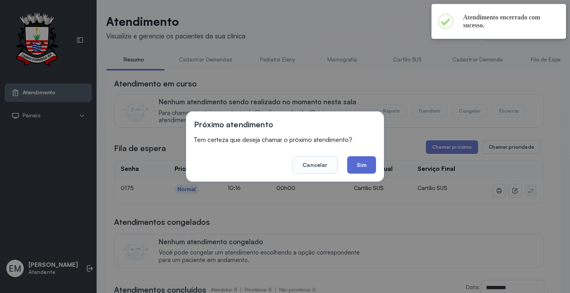
click at [370, 166] on button "Sim" at bounding box center [361, 164] width 29 height 17
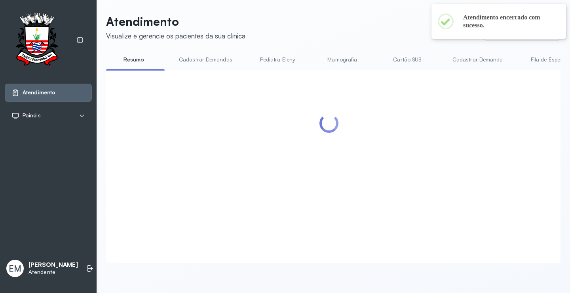
click at [364, 27] on header "Atendimento Visualize e gerencie os pacientes da sua clínica Ponto de atendimen…" at bounding box center [333, 27] width 455 height 26
click at [385, 29] on header "Atendimento Visualize e gerencie os pacientes da sua clínica Ponto de atendimen…" at bounding box center [333, 27] width 455 height 26
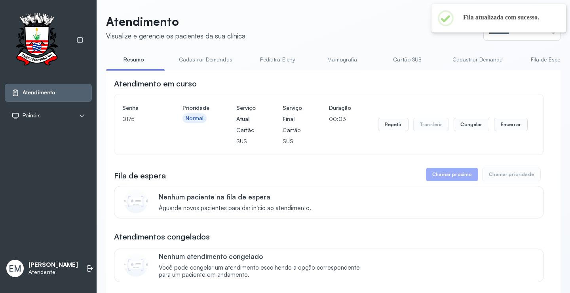
click at [390, 32] on header "Atendimento Visualize e gerencie os pacientes da sua clínica Ponto de atendimen…" at bounding box center [333, 27] width 455 height 26
click at [498, 123] on button "Encerrar" at bounding box center [511, 124] width 34 height 13
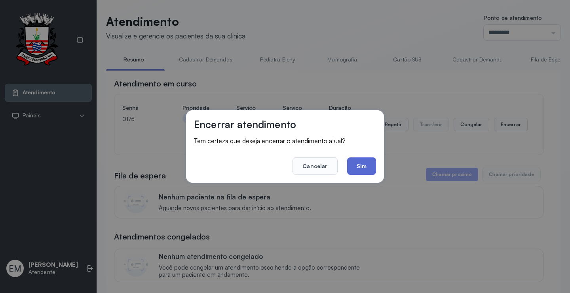
click at [363, 166] on button "Sim" at bounding box center [361, 165] width 29 height 17
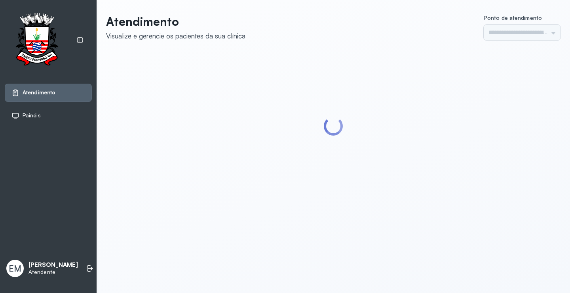
type input "*********"
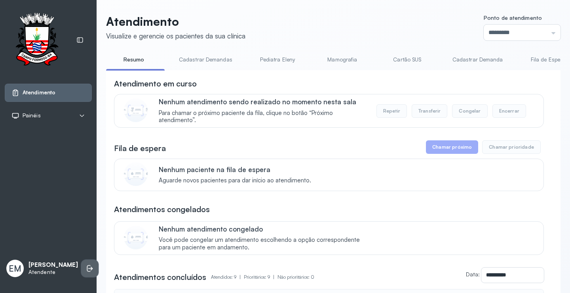
click at [86, 266] on icon at bounding box center [90, 268] width 8 height 8
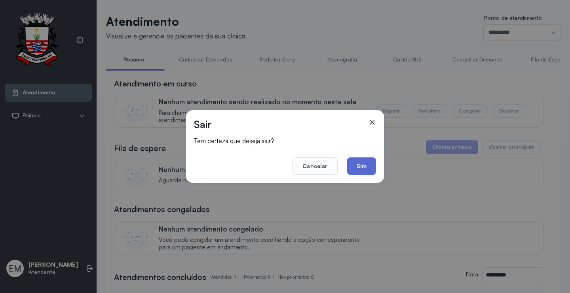
click at [368, 167] on button "Sim" at bounding box center [361, 165] width 29 height 17
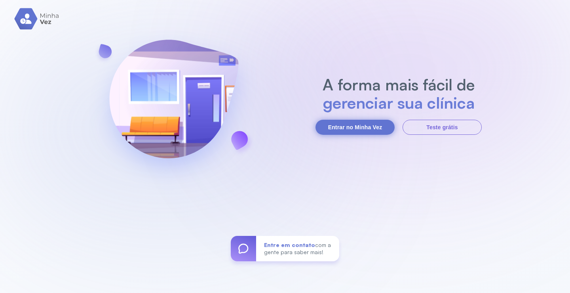
click at [352, 126] on button "Entrar no Minha Vez" at bounding box center [355, 127] width 79 height 15
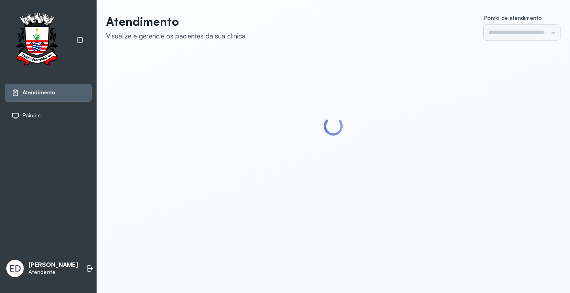
type input "*********"
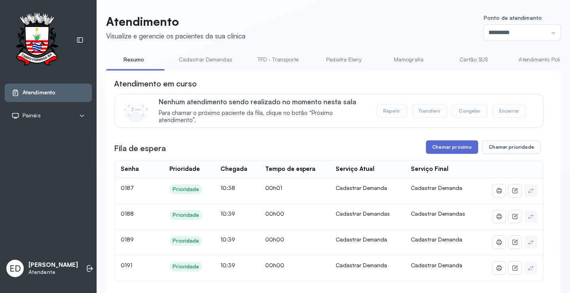
click at [451, 145] on button "Chamar próximo" at bounding box center [452, 146] width 52 height 13
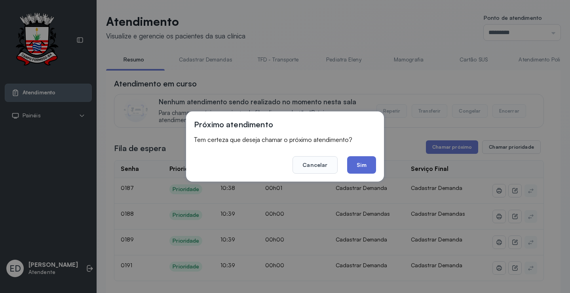
click at [370, 167] on button "Sim" at bounding box center [361, 164] width 29 height 17
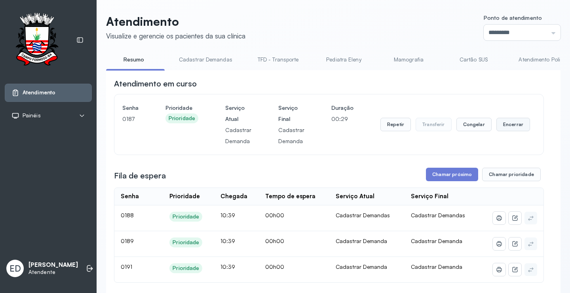
click at [506, 125] on button "Encerrar" at bounding box center [514, 124] width 34 height 13
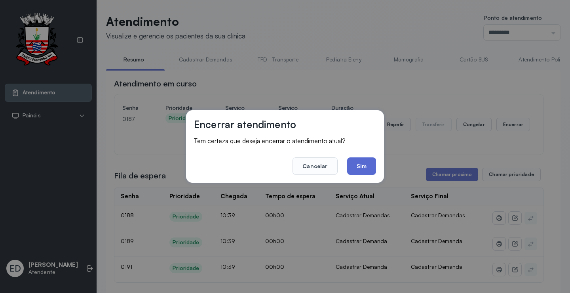
click at [360, 161] on button "Sim" at bounding box center [361, 165] width 29 height 17
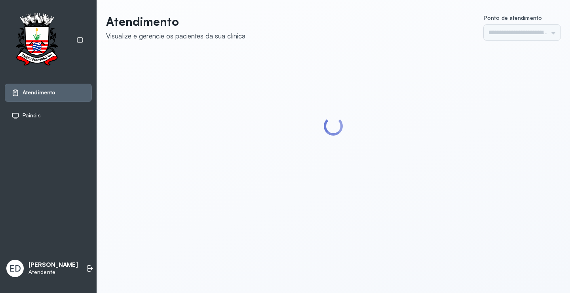
type input "*********"
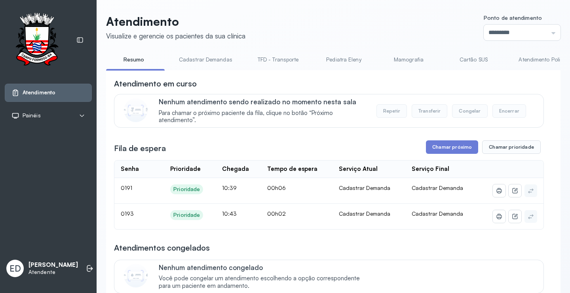
click at [391, 29] on header "Atendimento Visualize e gerencie os pacientes da sua clínica Ponto de atendimen…" at bounding box center [333, 27] width 455 height 26
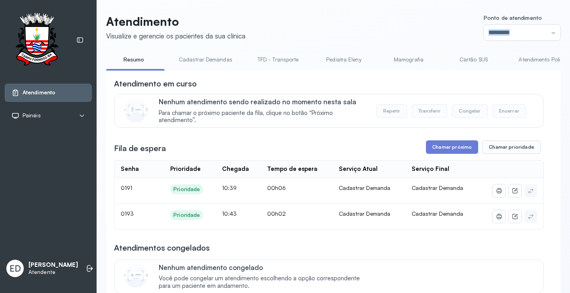
click at [391, 29] on header "Atendimento Visualize e gerencie os pacientes da sua clínica Ponto de atendimen…" at bounding box center [333, 27] width 455 height 26
click at [350, 21] on header "Atendimento Visualize e gerencie os pacientes da sua clínica Ponto de atendimen…" at bounding box center [333, 27] width 455 height 26
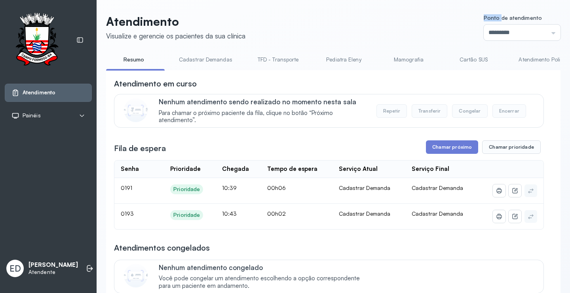
click at [350, 21] on header "Atendimento Visualize e gerencie os pacientes da sua clínica Ponto de atendimen…" at bounding box center [333, 27] width 455 height 26
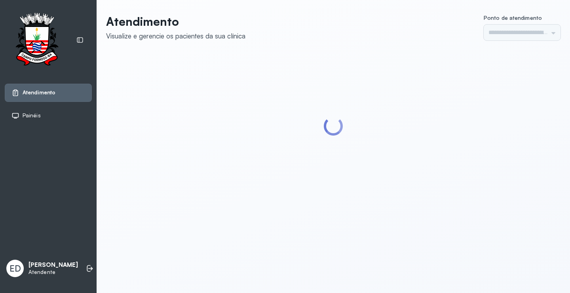
type input "*********"
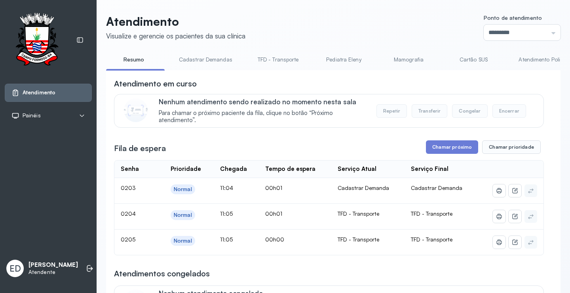
click at [335, 27] on header "Atendimento Visualize e gerencie os pacientes da sua clínica Ponto de atendimen…" at bounding box center [333, 27] width 455 height 26
click at [392, 84] on div "Atendimento em curso" at bounding box center [329, 83] width 430 height 11
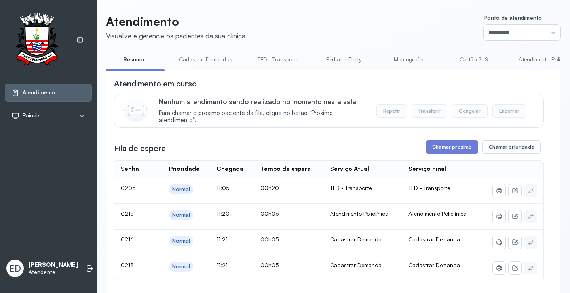
click at [453, 146] on button "Chamar próximo" at bounding box center [452, 146] width 52 height 13
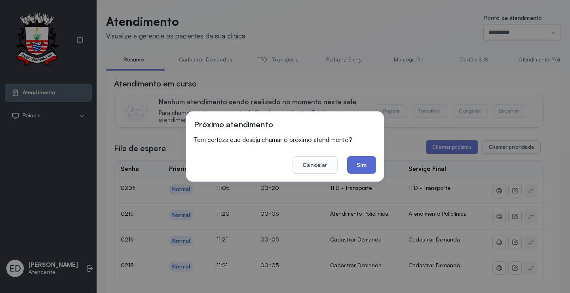
click at [364, 162] on button "Sim" at bounding box center [361, 164] width 29 height 17
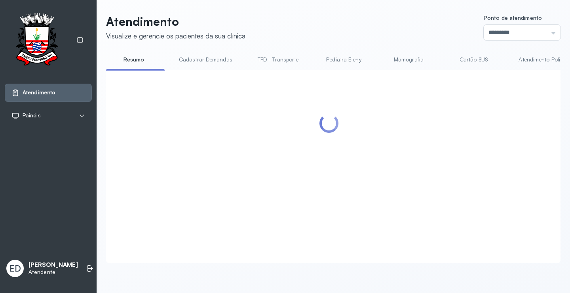
click at [300, 33] on header "Atendimento Visualize e gerencie os pacientes da sua clínica Ponto de atendimen…" at bounding box center [333, 27] width 455 height 26
click at [338, 34] on header "Atendimento Visualize e gerencie os pacientes da sua clínica Ponto de atendimen…" at bounding box center [333, 27] width 455 height 26
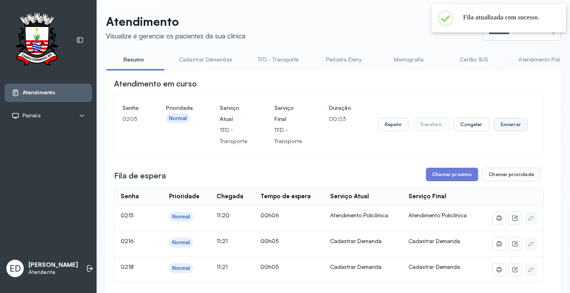
click at [512, 129] on button "Encerrar" at bounding box center [511, 124] width 34 height 13
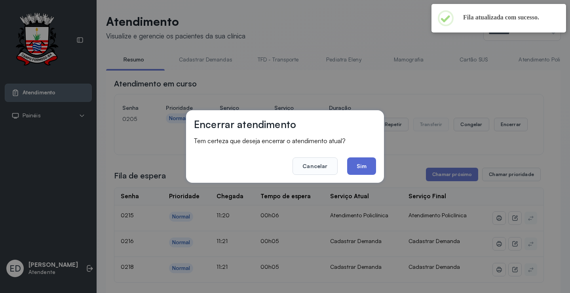
click at [362, 161] on button "Sim" at bounding box center [361, 165] width 29 height 17
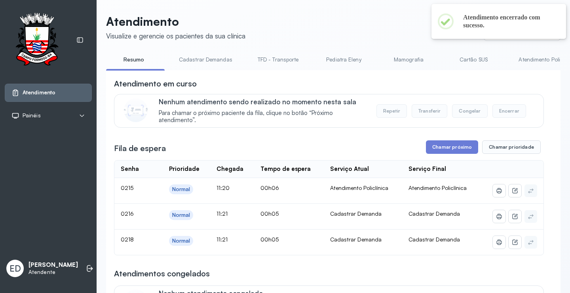
click at [451, 144] on button "Chamar próximo" at bounding box center [452, 146] width 52 height 13
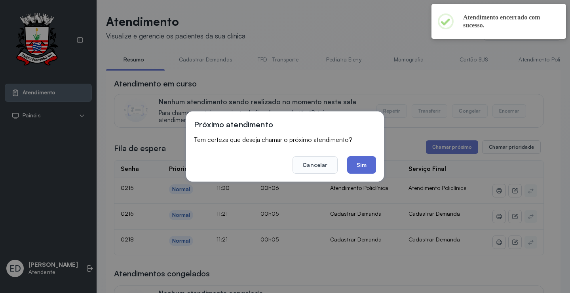
click at [357, 164] on button "Sim" at bounding box center [361, 164] width 29 height 17
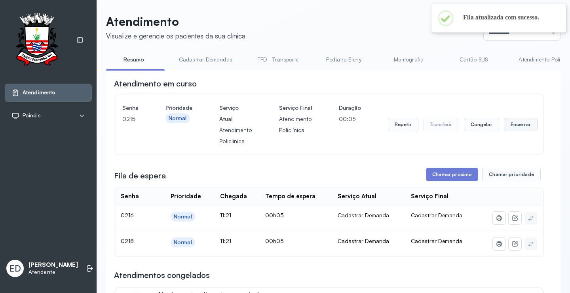
click at [514, 127] on button "Encerrar" at bounding box center [521, 124] width 34 height 13
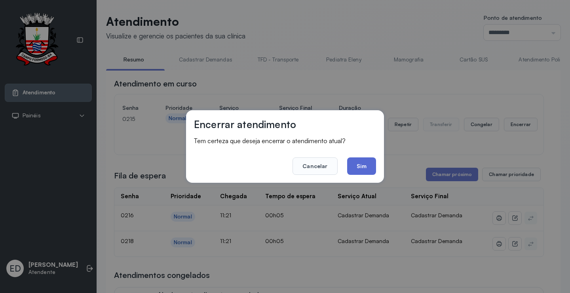
click at [365, 166] on button "Sim" at bounding box center [361, 165] width 29 height 17
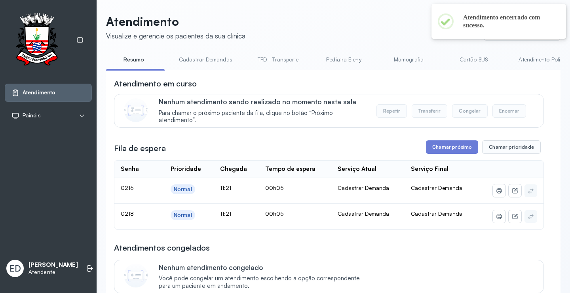
click at [437, 151] on button "Chamar próximo" at bounding box center [452, 146] width 52 height 13
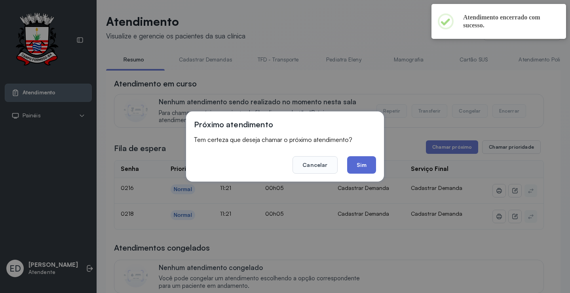
click at [350, 167] on button "Sim" at bounding box center [361, 164] width 29 height 17
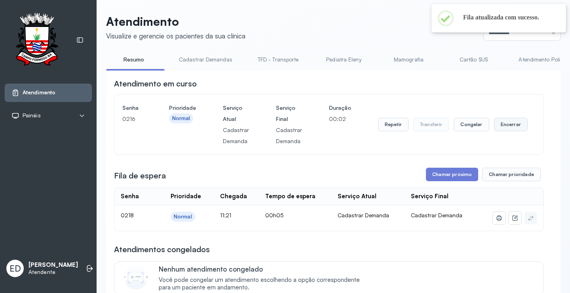
click at [506, 126] on button "Encerrar" at bounding box center [511, 124] width 34 height 13
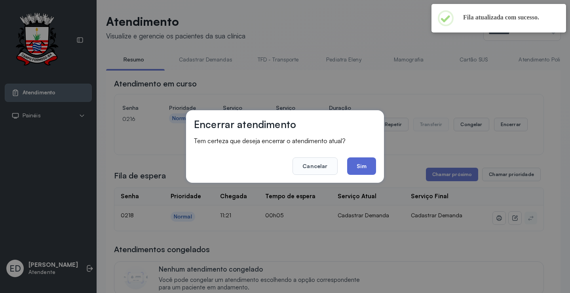
click at [356, 171] on button "Sim" at bounding box center [361, 165] width 29 height 17
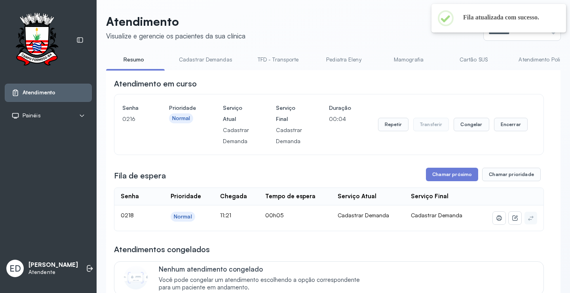
drag, startPoint x: 438, startPoint y: 177, endPoint x: 422, endPoint y: 183, distance: 16.9
click at [438, 178] on button "Chamar próximo" at bounding box center [452, 173] width 52 height 13
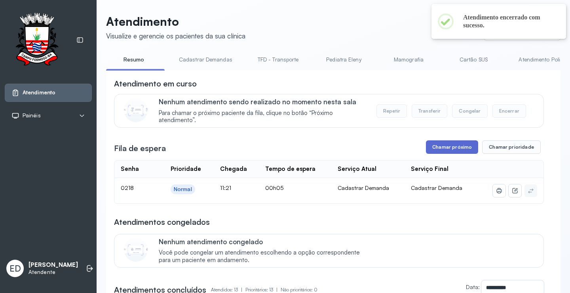
click at [440, 147] on button "Chamar próximo" at bounding box center [452, 146] width 52 height 13
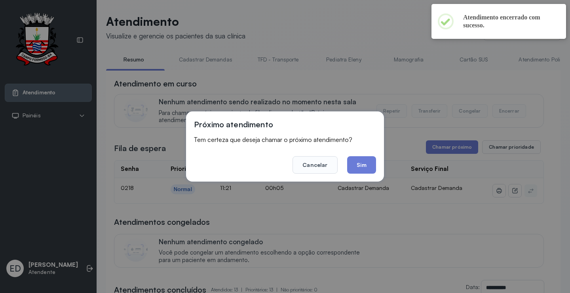
click at [371, 161] on button "Sim" at bounding box center [361, 164] width 29 height 17
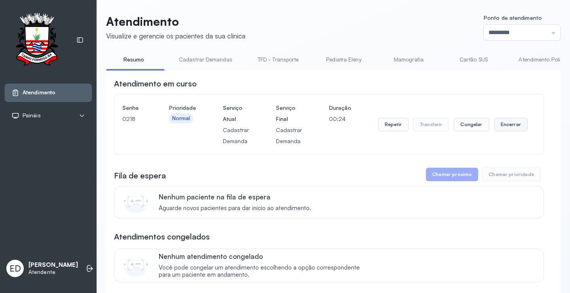
click at [514, 124] on button "Encerrar" at bounding box center [511, 124] width 34 height 13
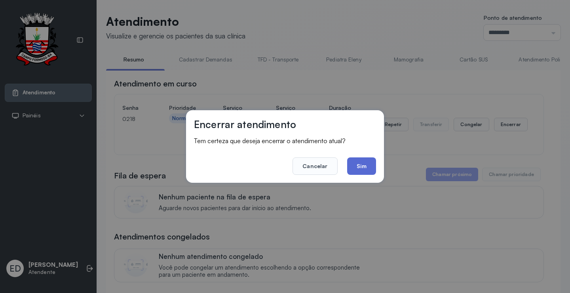
click at [360, 166] on button "Sim" at bounding box center [361, 165] width 29 height 17
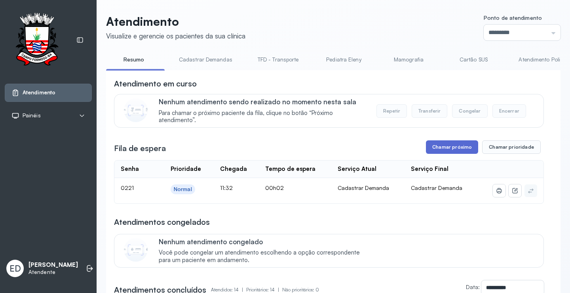
click at [458, 148] on button "Chamar próximo" at bounding box center [452, 146] width 52 height 13
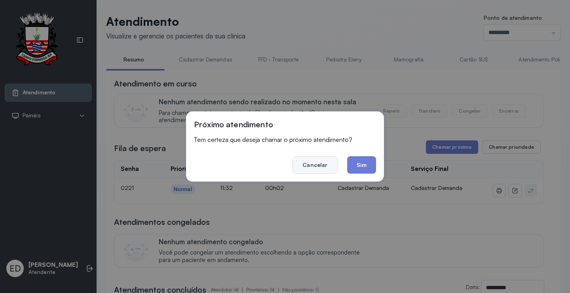
click at [312, 160] on button "Cancelar" at bounding box center [315, 164] width 45 height 17
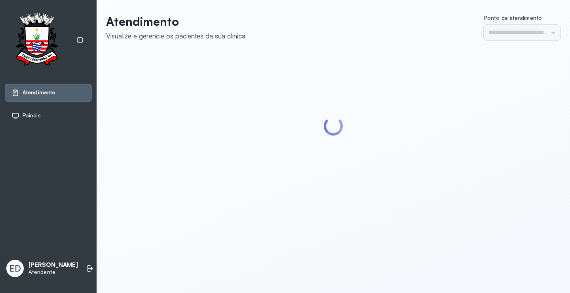
type input "*********"
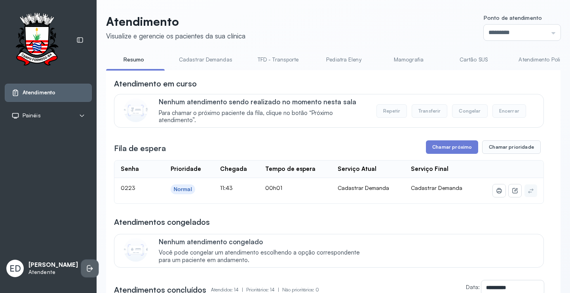
click at [86, 268] on li at bounding box center [89, 267] width 17 height 17
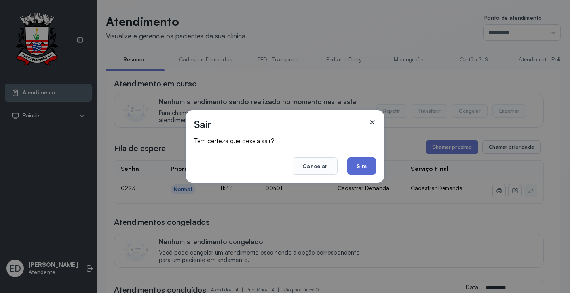
click at [366, 163] on button "Sim" at bounding box center [361, 165] width 29 height 17
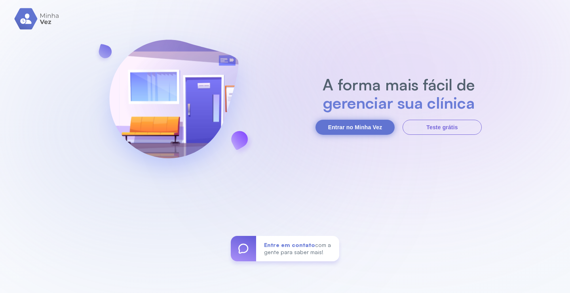
click at [352, 126] on button "Entrar no Minha Vez" at bounding box center [355, 127] width 79 height 15
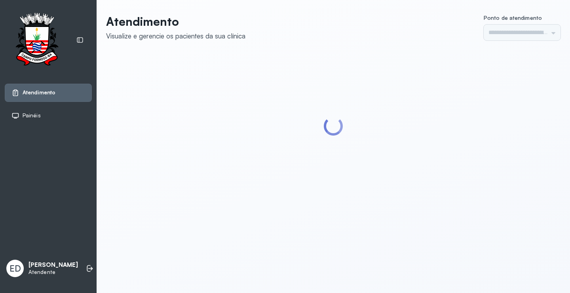
type input "*********"
